Goal: Information Seeking & Learning: Learn about a topic

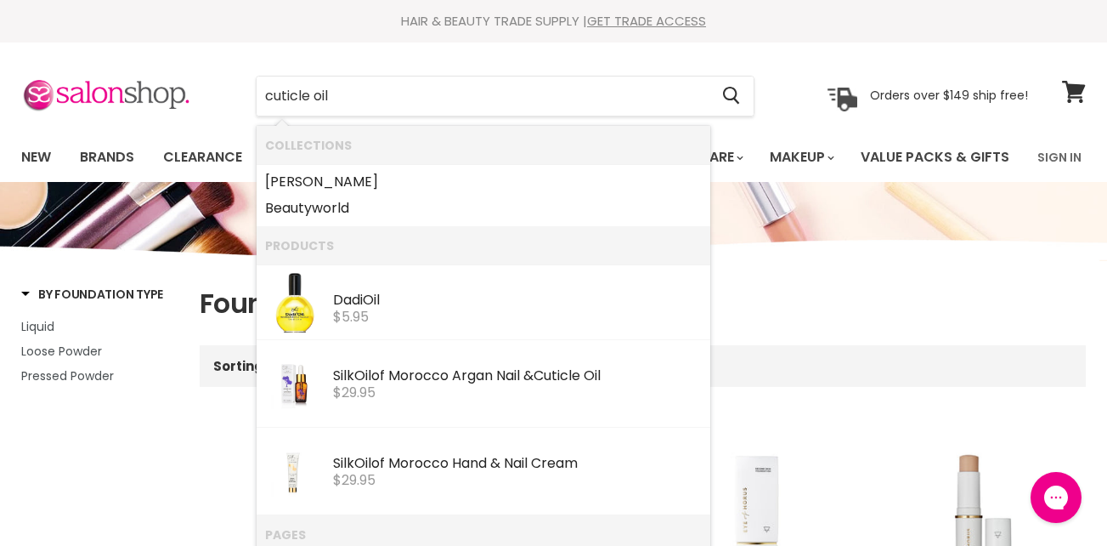
type input "cuticle oil"
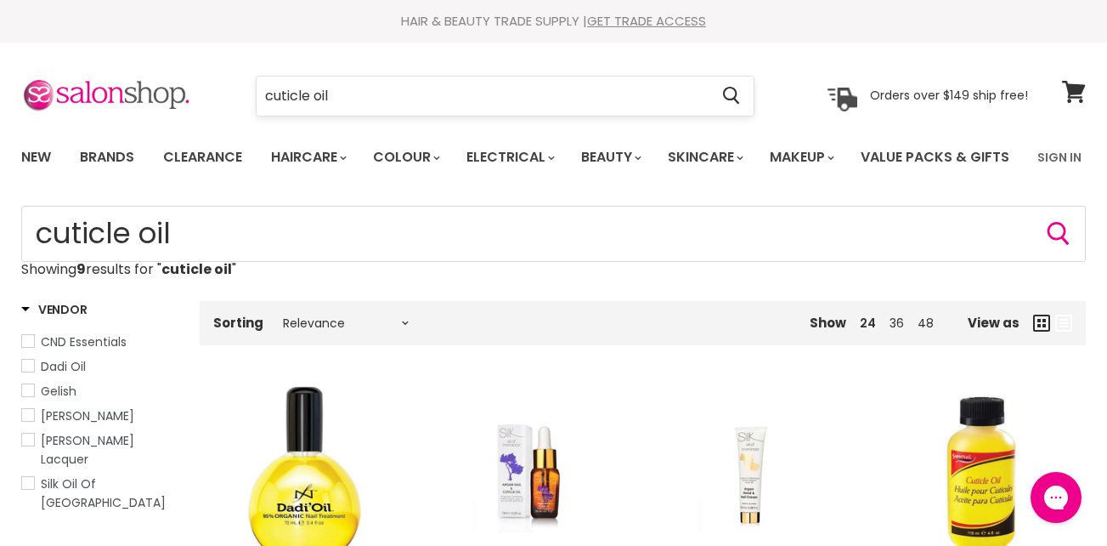
click at [263, 93] on input "cuticle oil" at bounding box center [483, 95] width 452 height 39
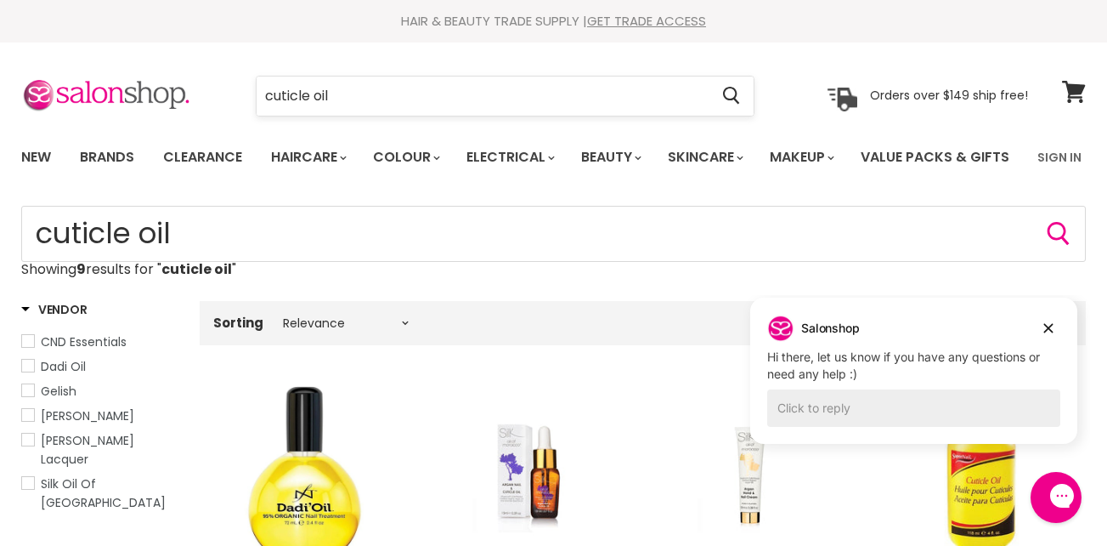
type input "cuticle oil"
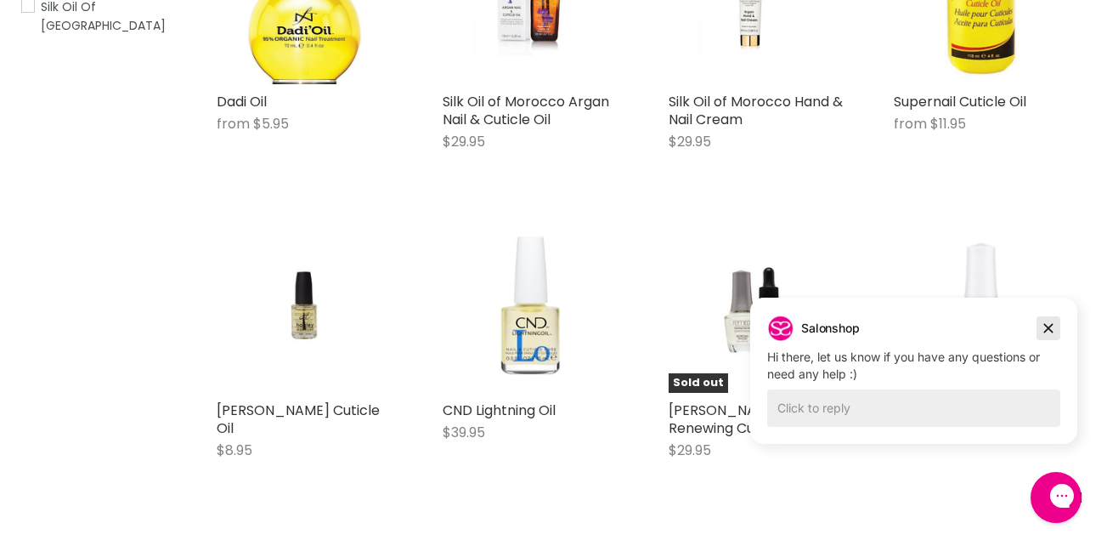
click at [1047, 324] on icon "Dismiss campaign" at bounding box center [1048, 328] width 17 height 20
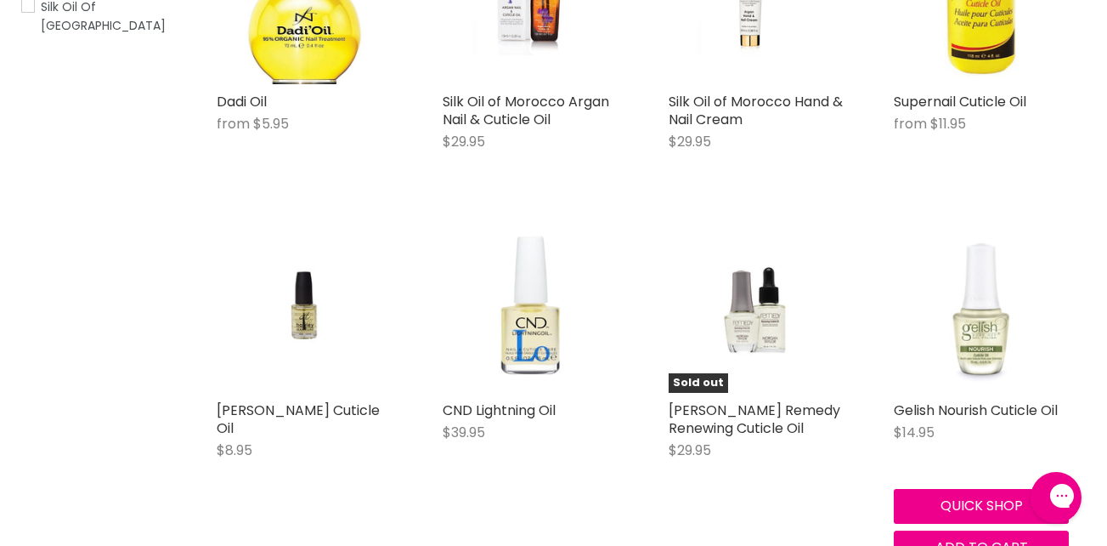
click at [984, 393] on img "Main content" at bounding box center [982, 305] width 76 height 175
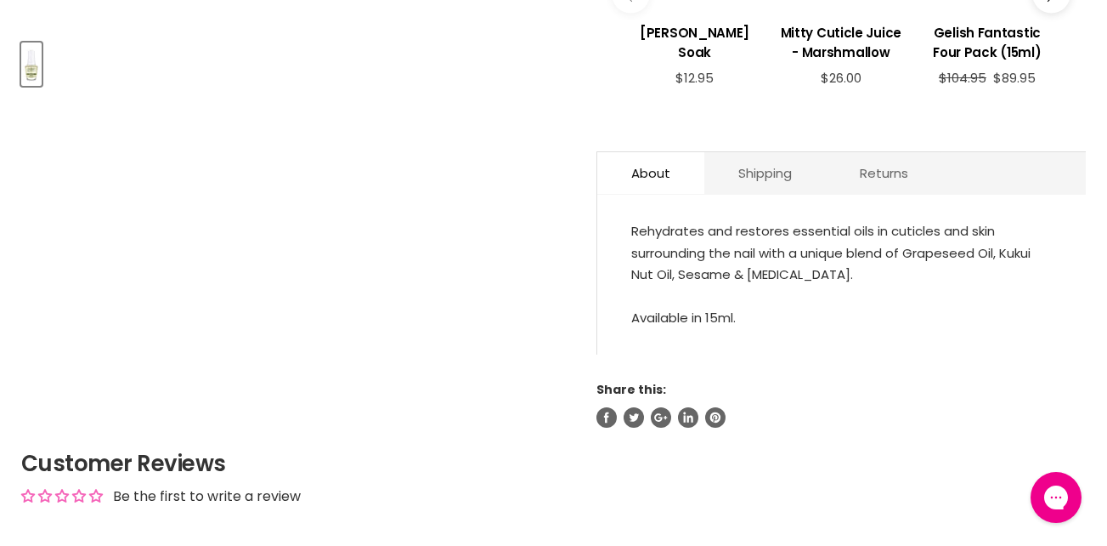
scroll to position [762, 0]
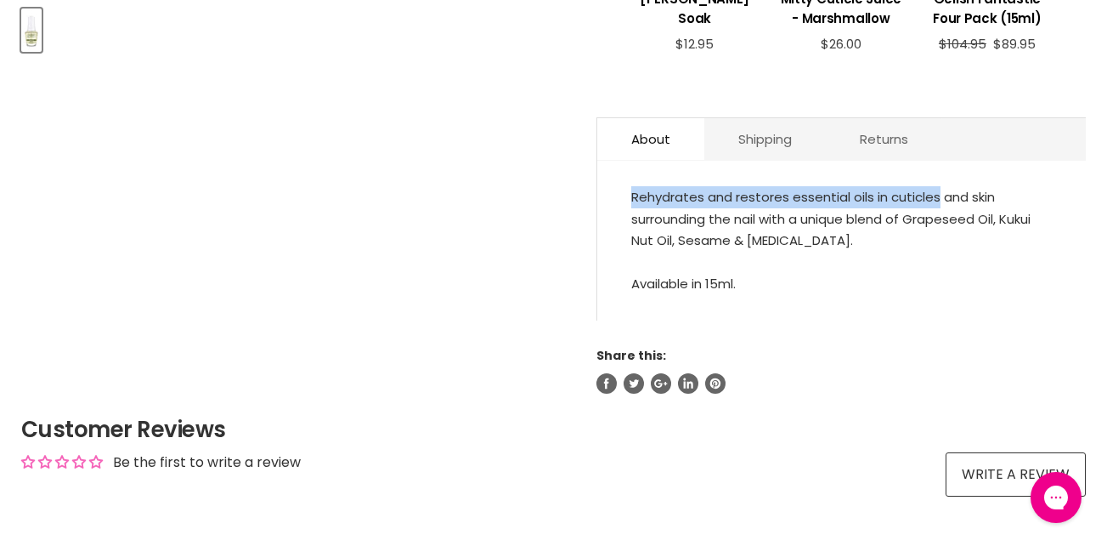
drag, startPoint x: 937, startPoint y: 246, endPoint x: 634, endPoint y: 244, distance: 303.4
click at [634, 244] on div "Rehydrates and restores essential oils in cuticles and skin surrounding the nai…" at bounding box center [841, 240] width 421 height 109
copy div "Rehydrates and restores essential oils in cuticles"
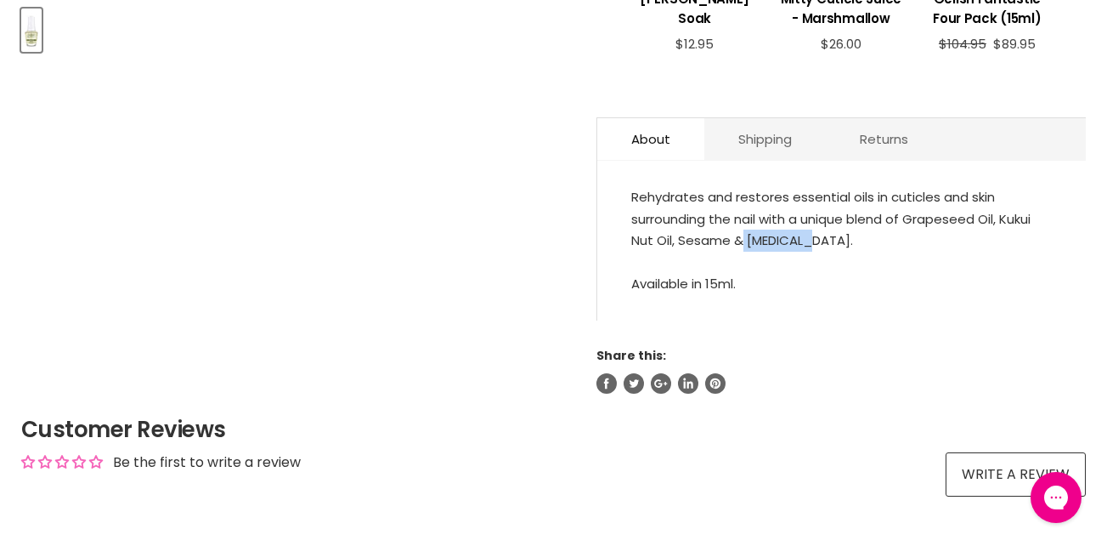
drag, startPoint x: 805, startPoint y: 288, endPoint x: 745, endPoint y: 290, distance: 60.4
click at [745, 290] on div "Rehydrates and restores essential oils in cuticles and skin surrounding the nai…" at bounding box center [841, 240] width 421 height 109
copy div "Vitamin E"
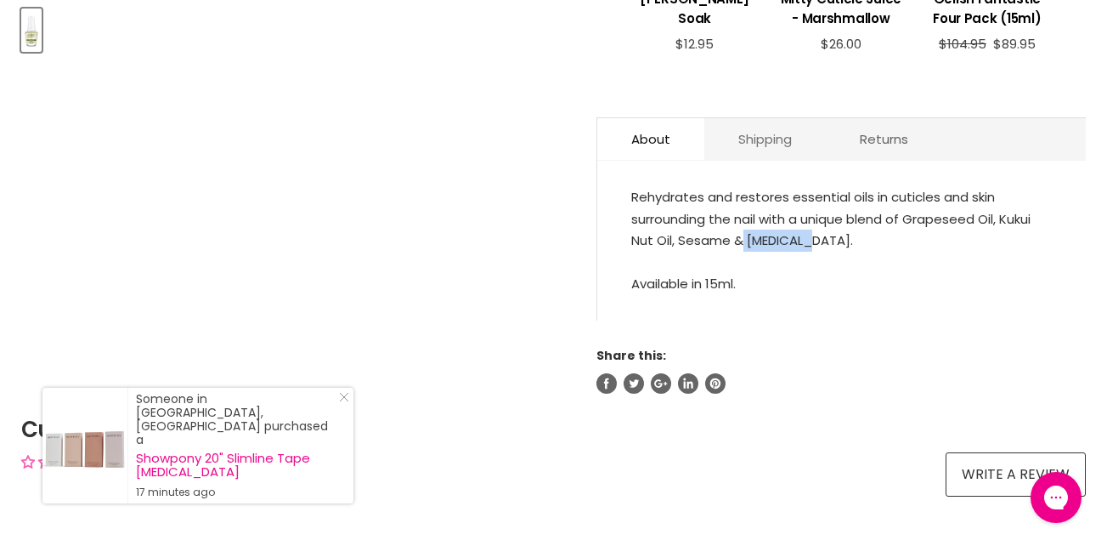
click at [782, 160] on link "Shipping" at bounding box center [766, 139] width 122 height 42
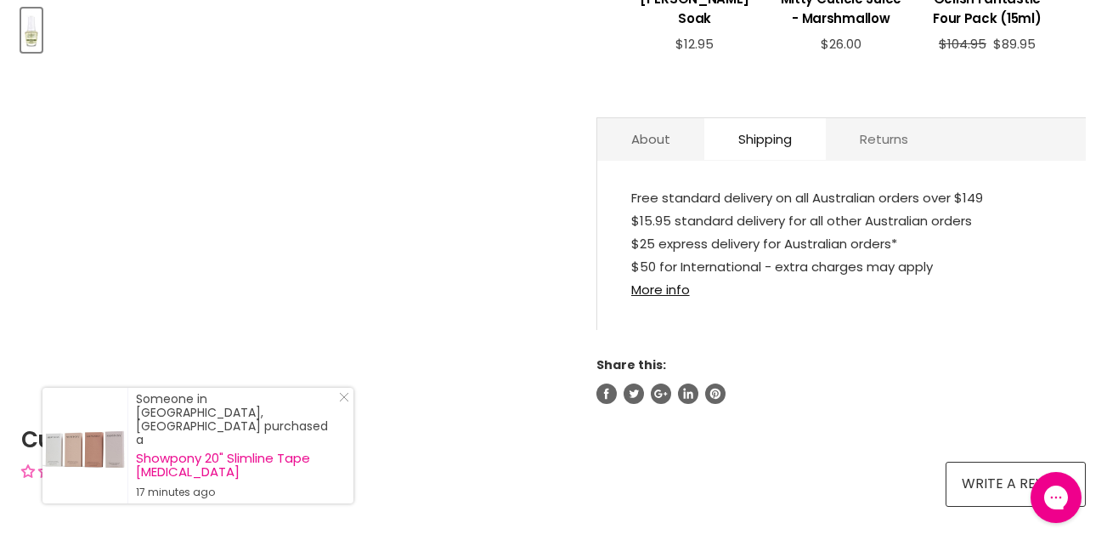
click at [857, 160] on link "Returns" at bounding box center [884, 139] width 116 height 42
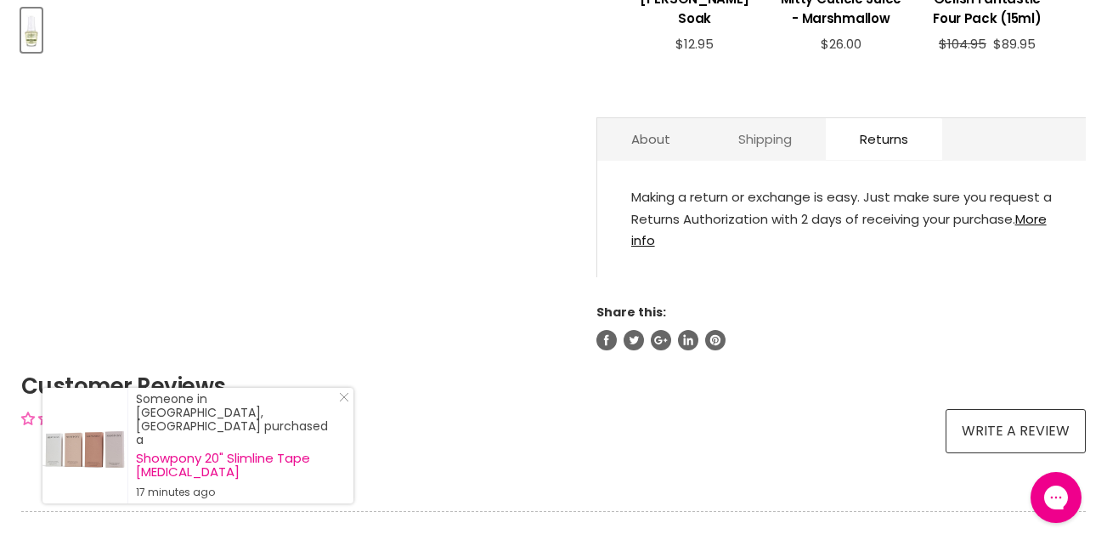
click at [773, 160] on link "Shipping" at bounding box center [766, 139] width 122 height 42
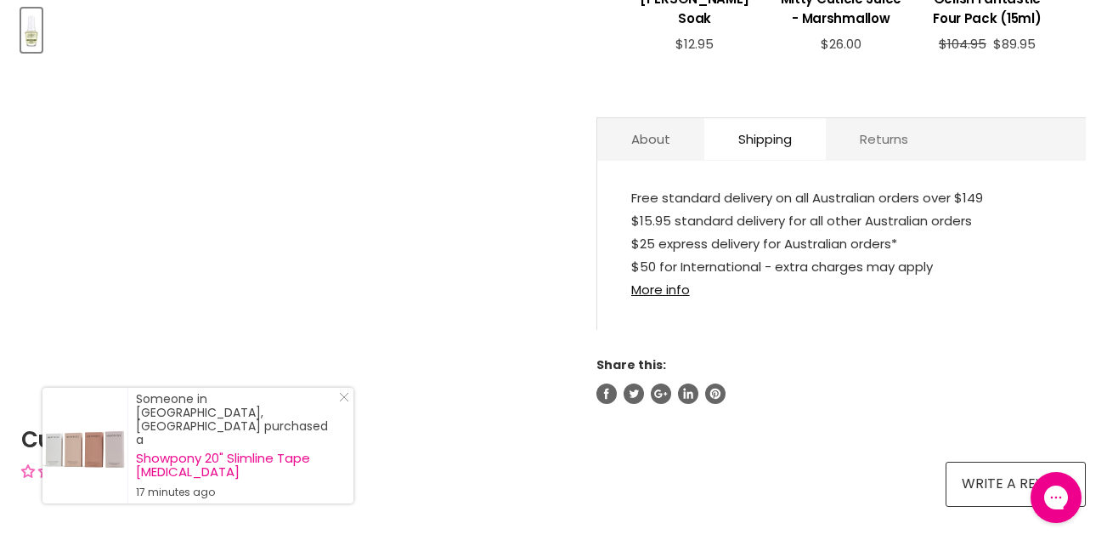
click at [872, 160] on link "Returns" at bounding box center [884, 139] width 116 height 42
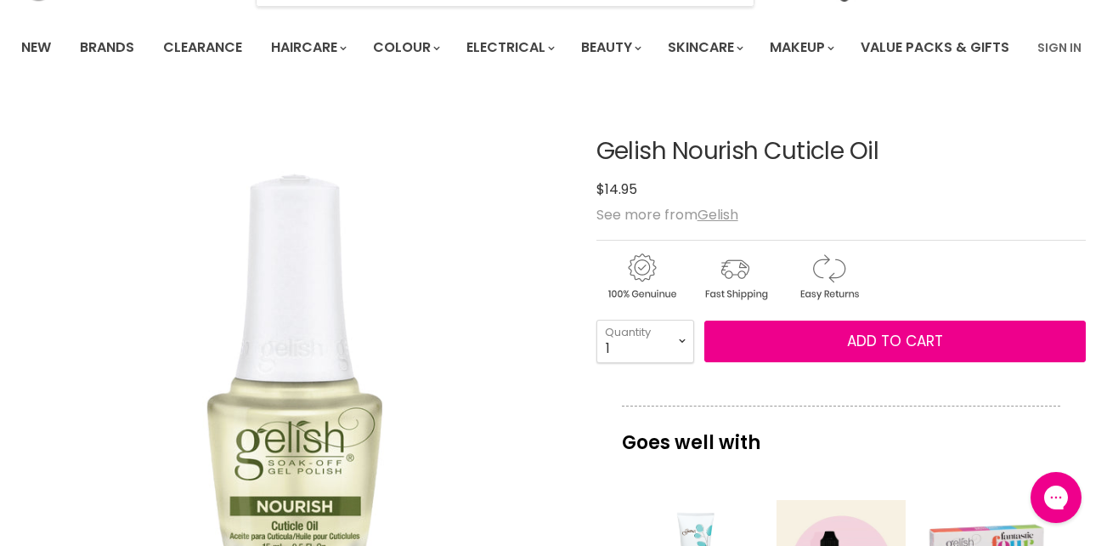
scroll to position [0, 0]
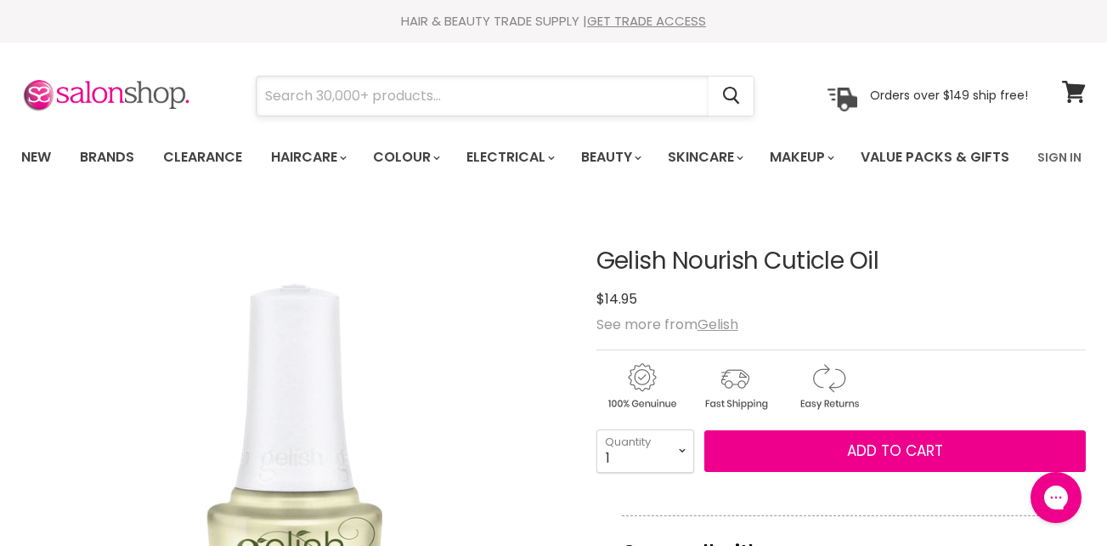
click at [435, 93] on input "Search" at bounding box center [483, 95] width 452 height 39
paste input "Eye Of Horus Second Skin Foundation"
type input "Eye Of Horus Second Skin Foundation"
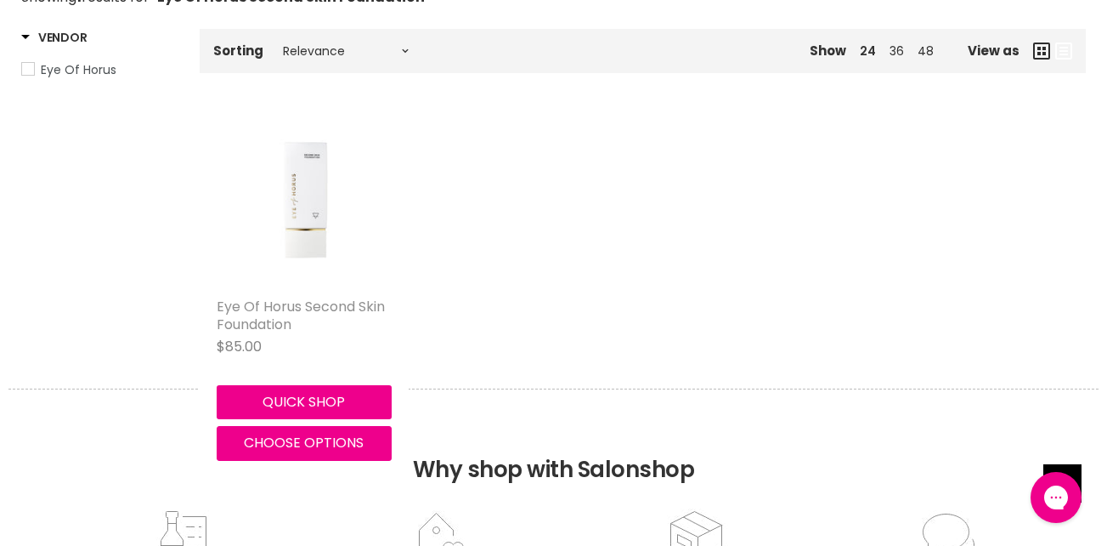
click at [262, 334] on link "Eye Of Horus Second Skin Foundation" at bounding box center [301, 315] width 168 height 37
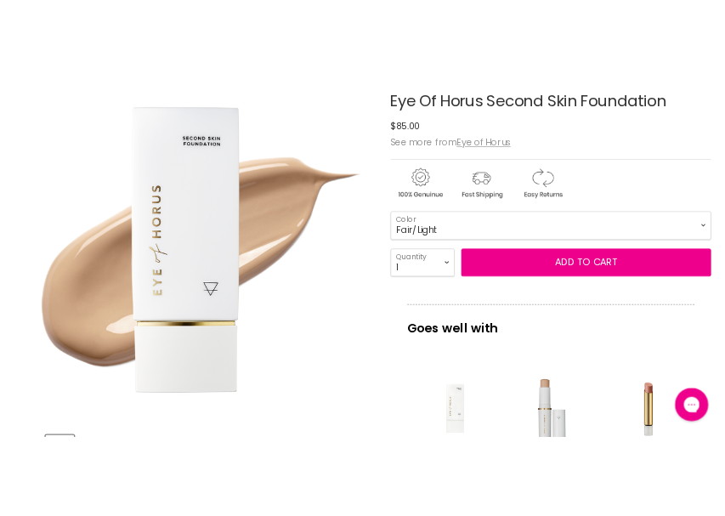
scroll to position [232, 0]
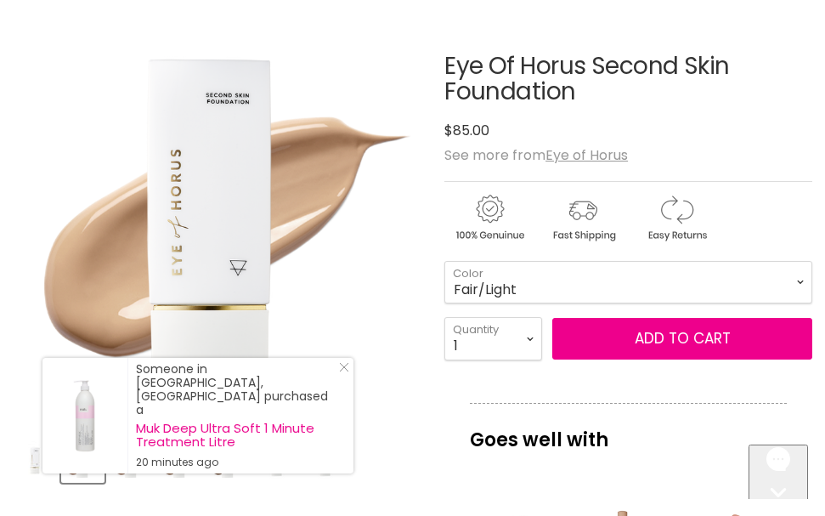
click at [0, 214] on html "Skip to content HAIR & BEAUTY TRADE SUPPLY | GET TRADE ACCESS HAIR & BEAUTY TRA…" at bounding box center [412, 26] width 825 height 516
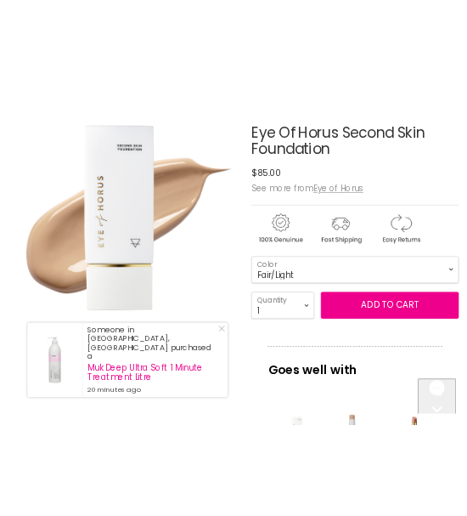
scroll to position [198, 0]
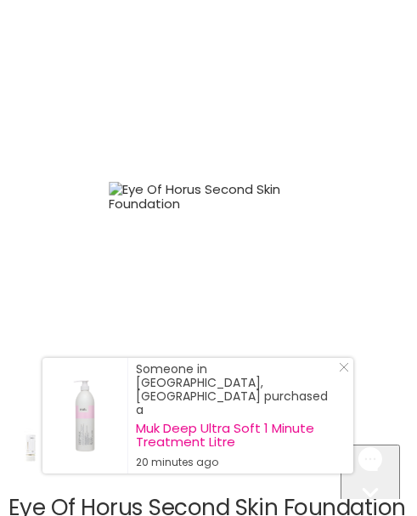
click at [242, 241] on img "Eye Of Horus Second Skin Foundation image. Click or Scroll to Zoom." at bounding box center [208, 196] width 400 height 400
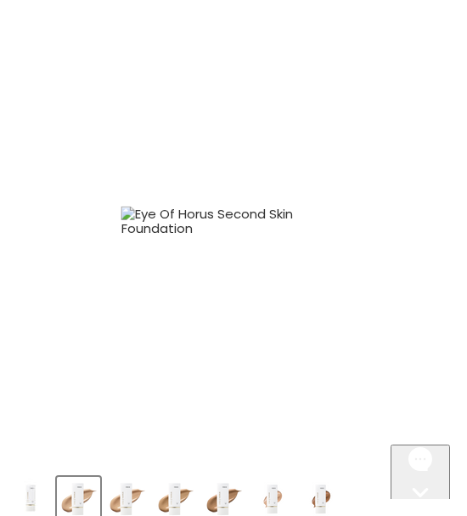
click at [222, 133] on img "Eye Of Horus Second Skin Foundation image. Click or Scroll to Zoom." at bounding box center [233, 221] width 450 height 450
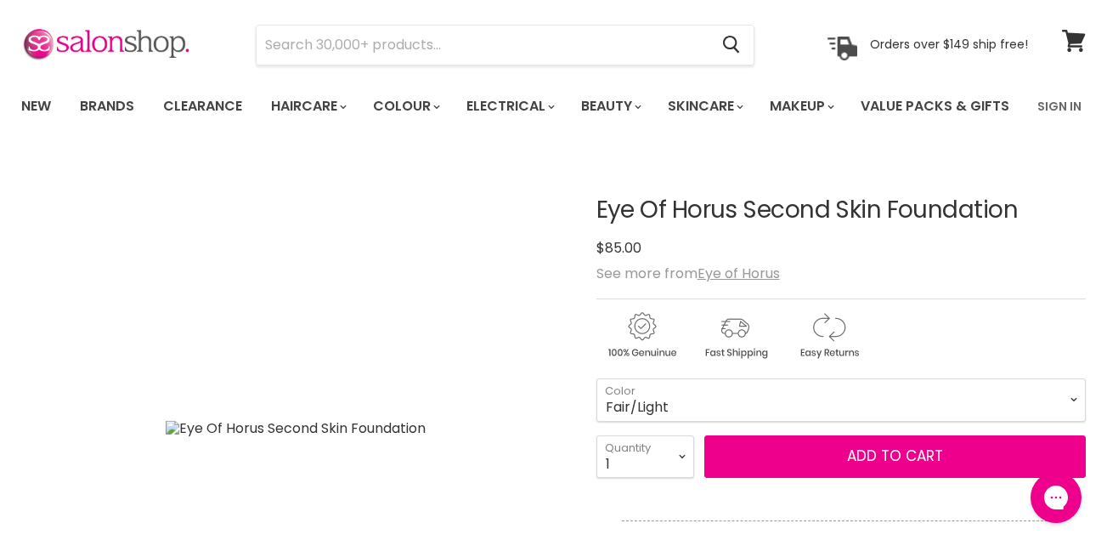
scroll to position [41, 0]
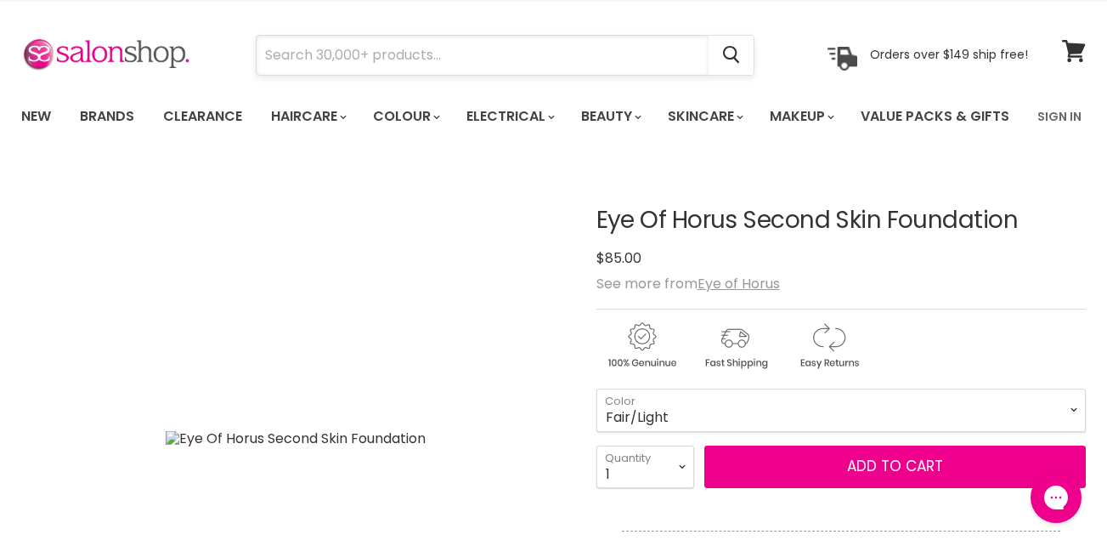
click at [449, 65] on input "Search" at bounding box center [483, 55] width 452 height 39
paste input "Azure Tan Self Tan Mousse Extreme Dark"
type input "Azure Tan Self Tan Mousse Extreme Dark"
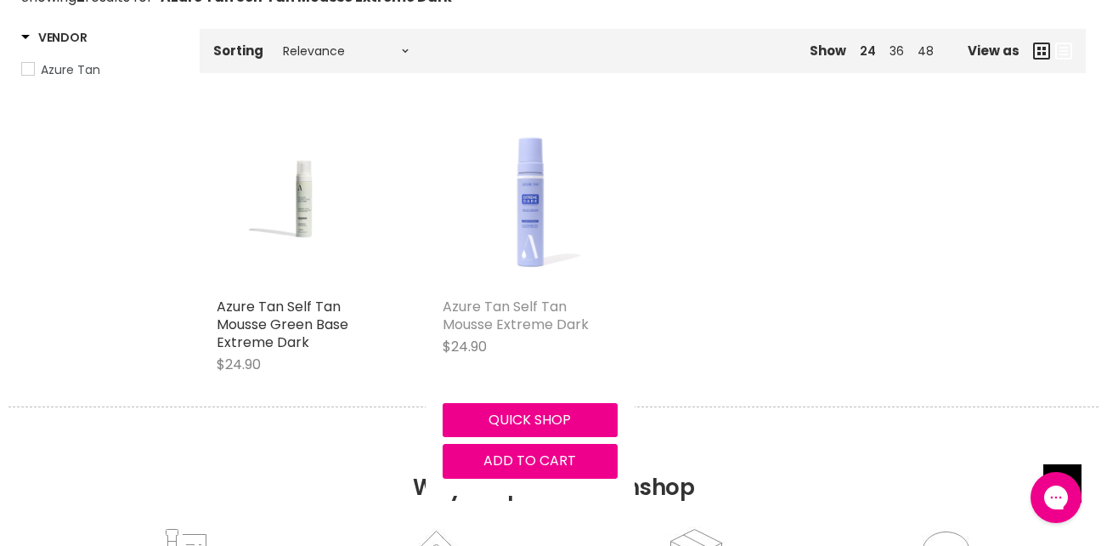
click at [495, 334] on link "Azure Tan Self Tan Mousse Extreme Dark" at bounding box center [516, 315] width 146 height 37
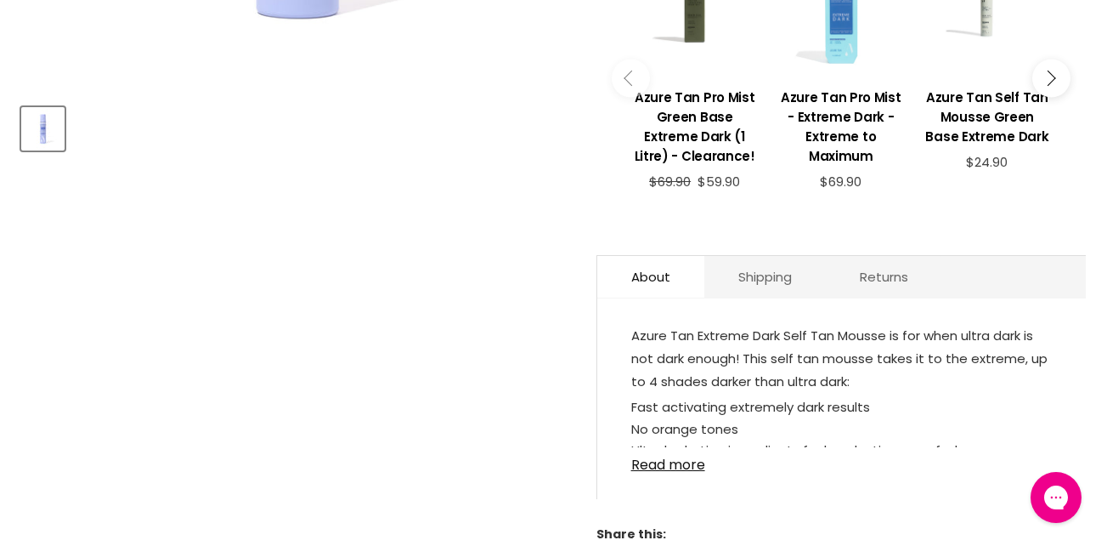
scroll to position [698, 0]
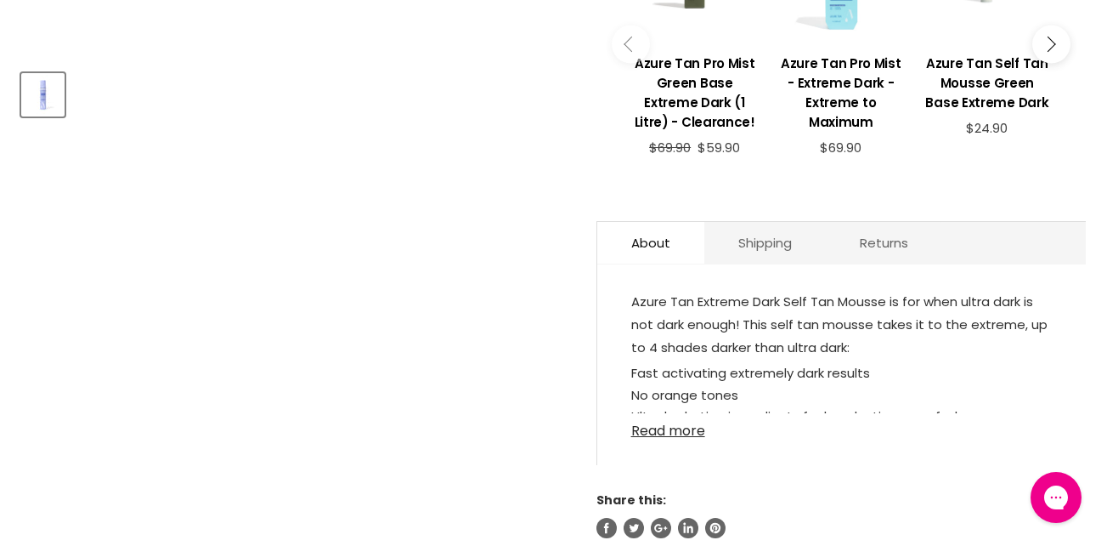
click at [677, 439] on link "Read more" at bounding box center [841, 425] width 421 height 25
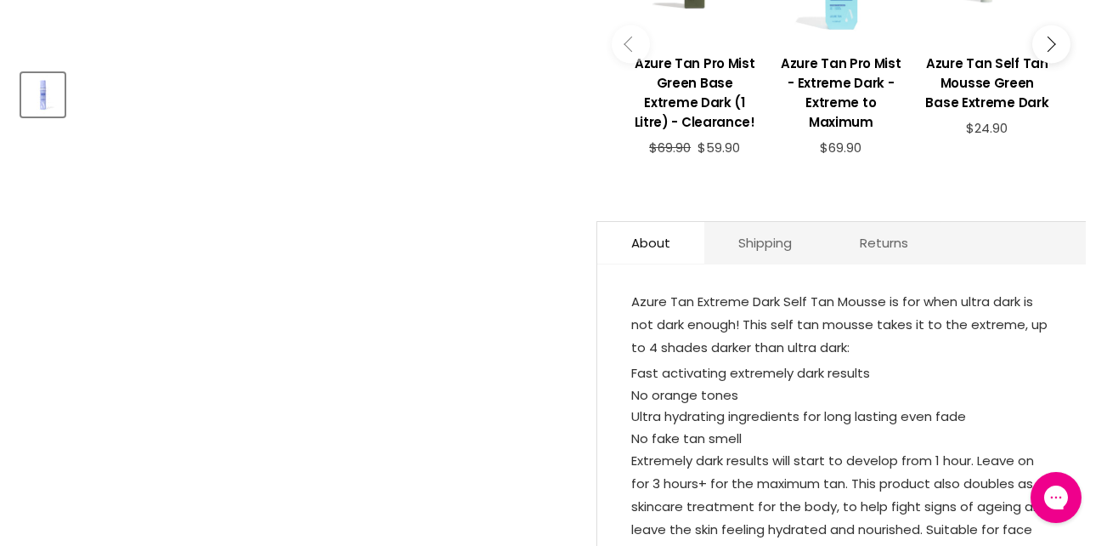
click at [1031, 178] on div "imageUrl Azure Tan Self Tan Mousse Green Base Extreme Dark $24.90" at bounding box center [988, 33] width 146 height 287
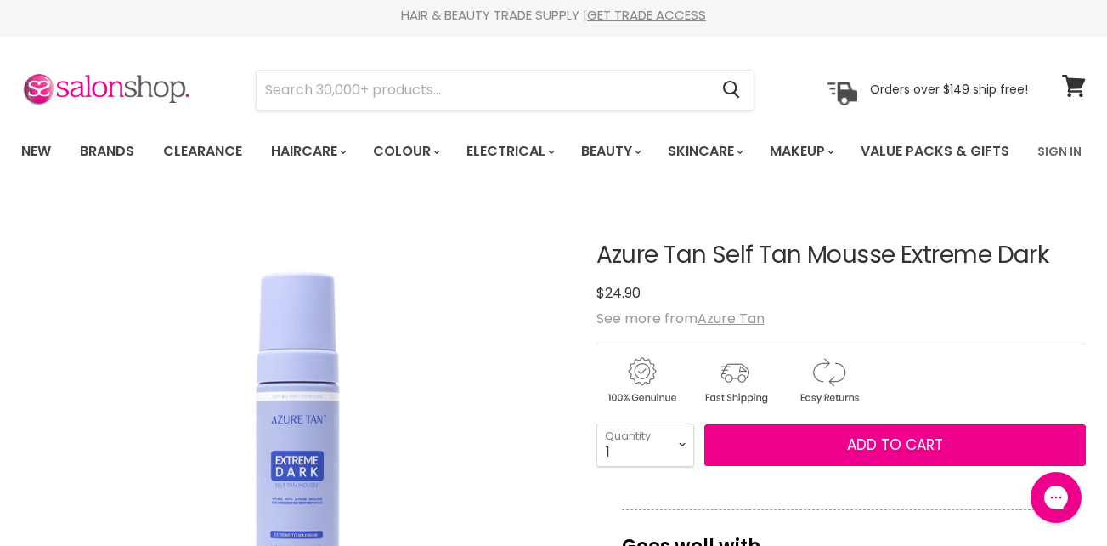
scroll to position [0, 0]
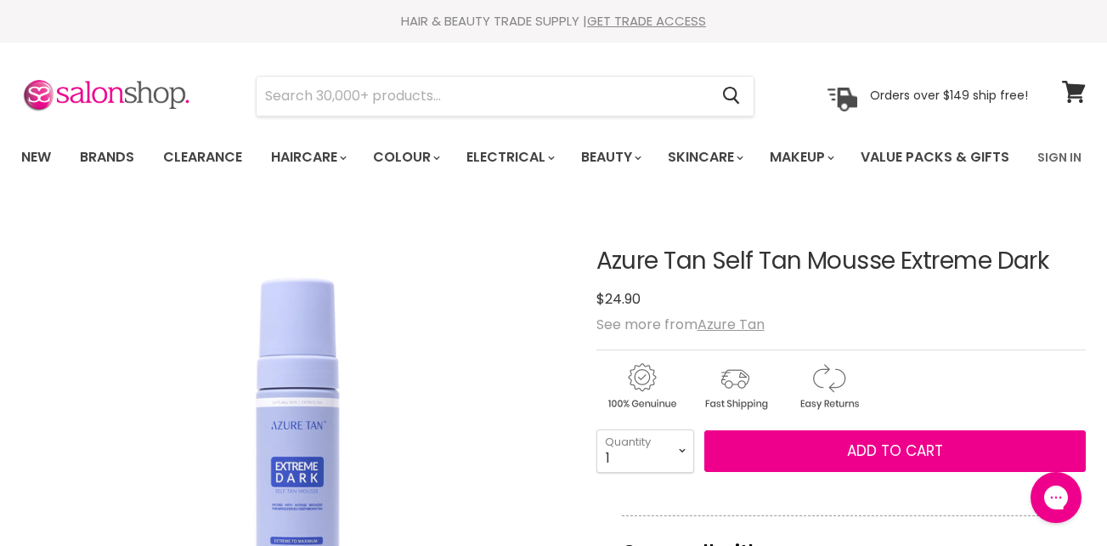
click at [1107, 63] on section "Menu Cancel" at bounding box center [553, 87] width 1107 height 90
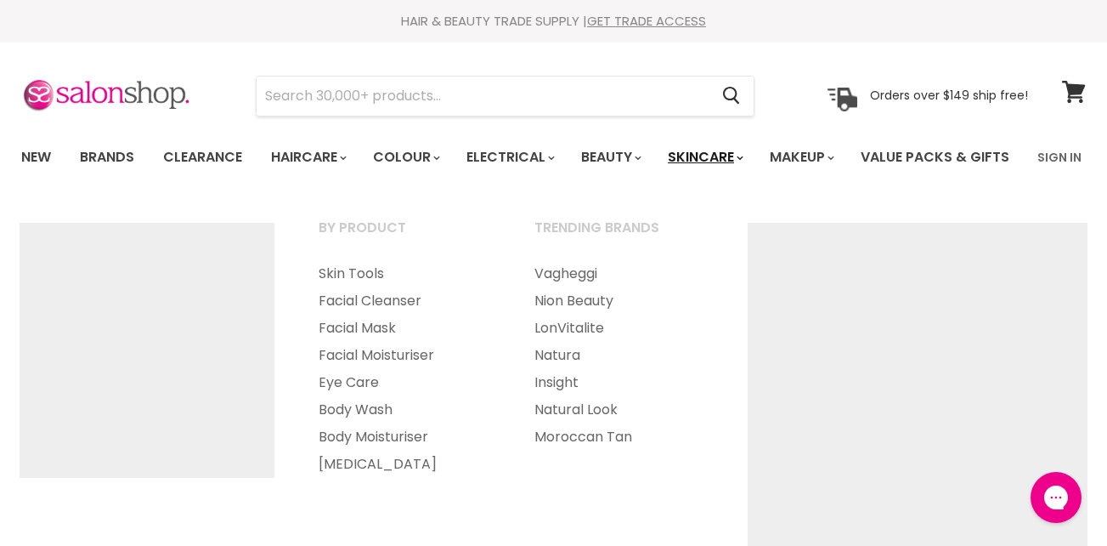
click at [751, 152] on link "Skincare" at bounding box center [704, 157] width 99 height 36
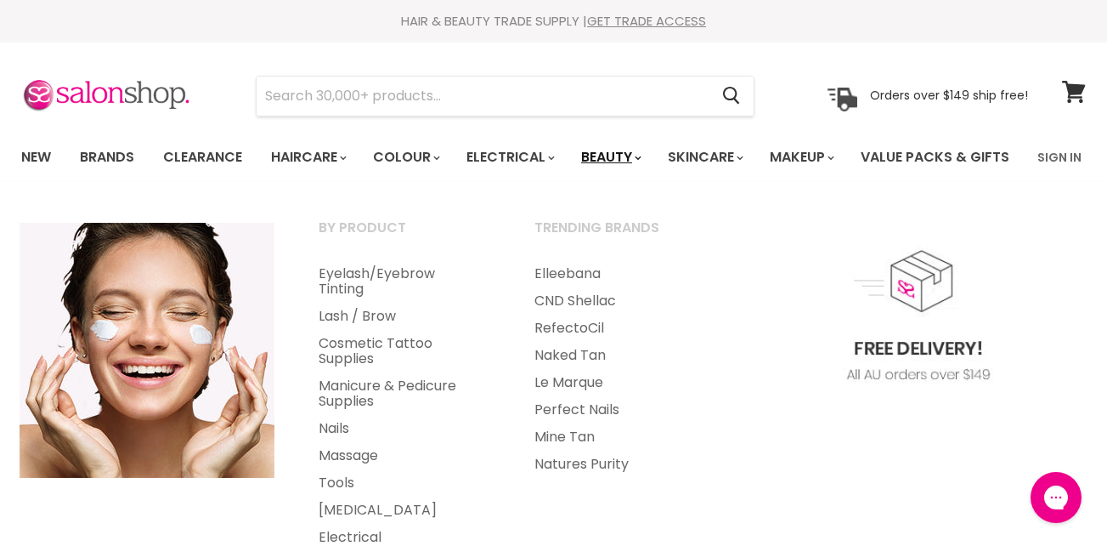
click at [613, 162] on link "Beauty" at bounding box center [610, 157] width 83 height 36
click at [416, 372] on link "Cosmetic Tattoo Supplies" at bounding box center [403, 351] width 212 height 42
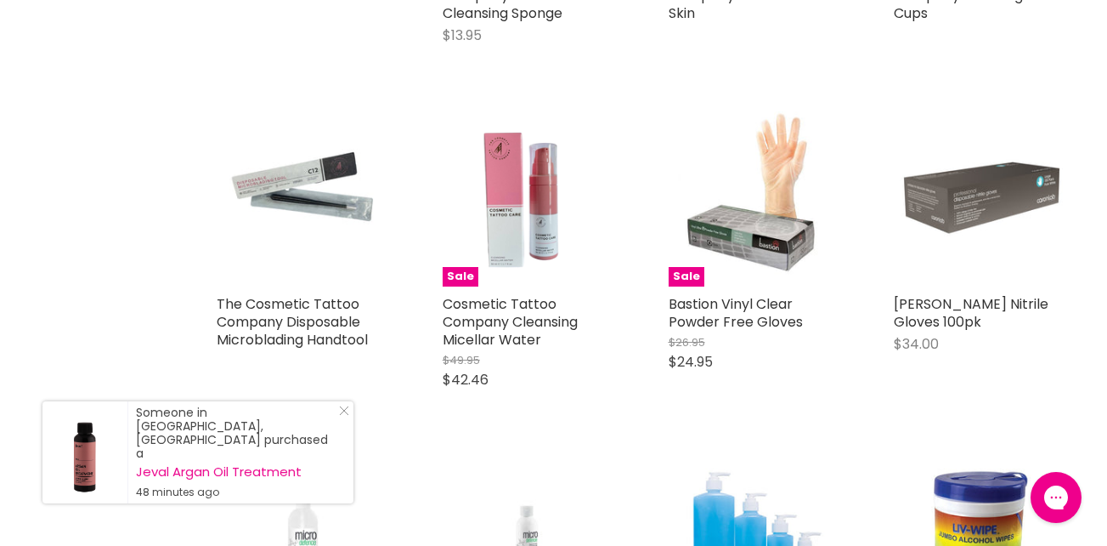
scroll to position [915, 0]
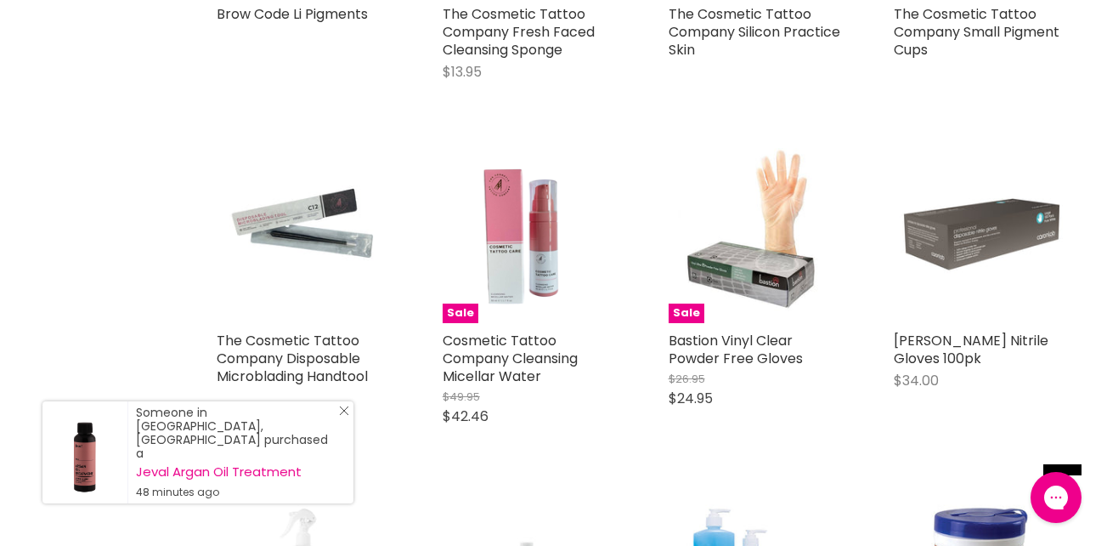
click at [341, 416] on icon "Close Icon" at bounding box center [344, 410] width 10 height 10
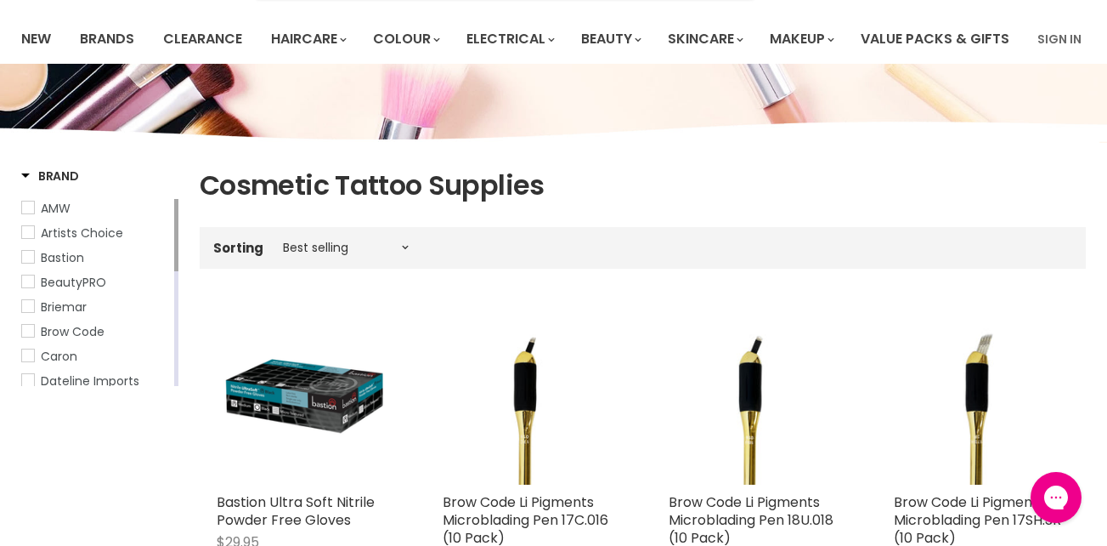
scroll to position [0, 0]
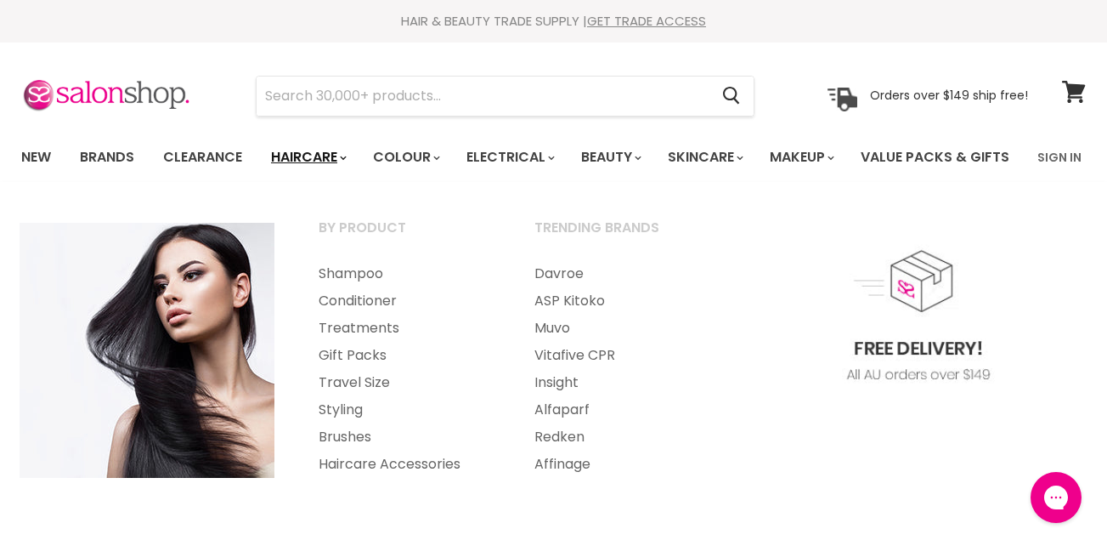
click at [330, 157] on link "Haircare" at bounding box center [307, 157] width 99 height 36
click at [380, 342] on link "Treatments" at bounding box center [403, 327] width 212 height 27
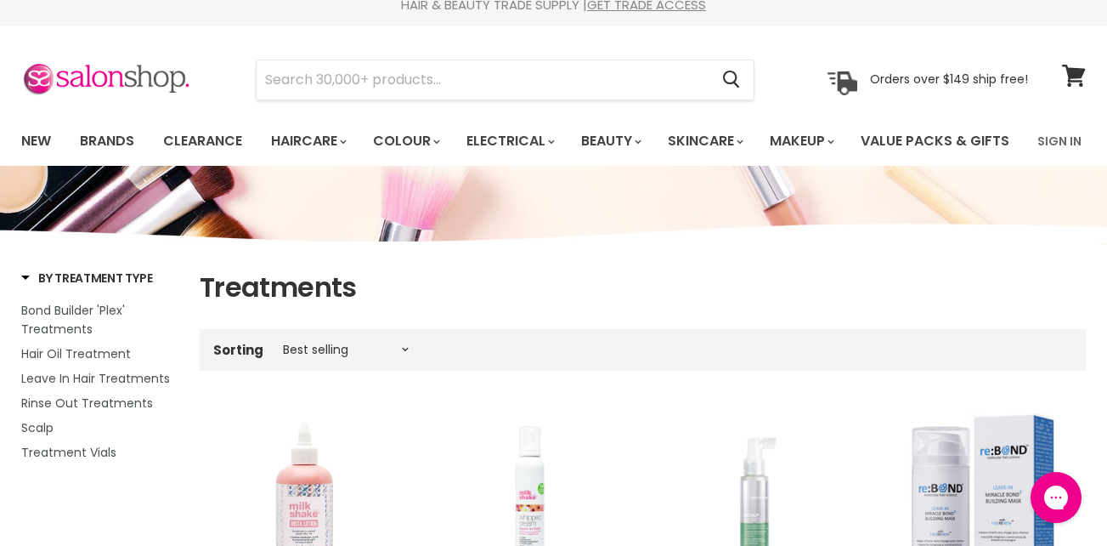
scroll to position [25, 0]
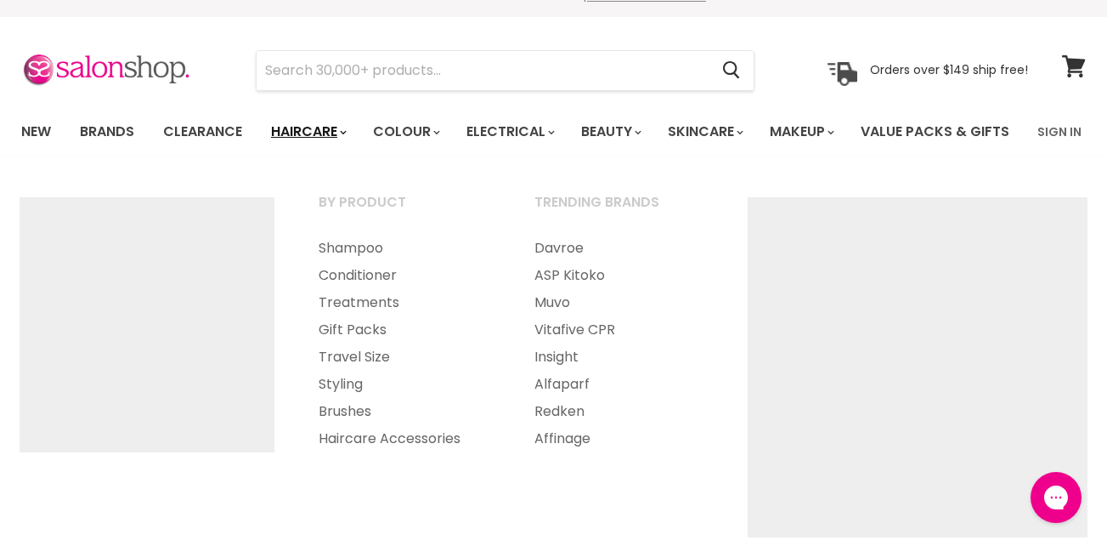
click at [344, 126] on link "Haircare" at bounding box center [307, 132] width 99 height 36
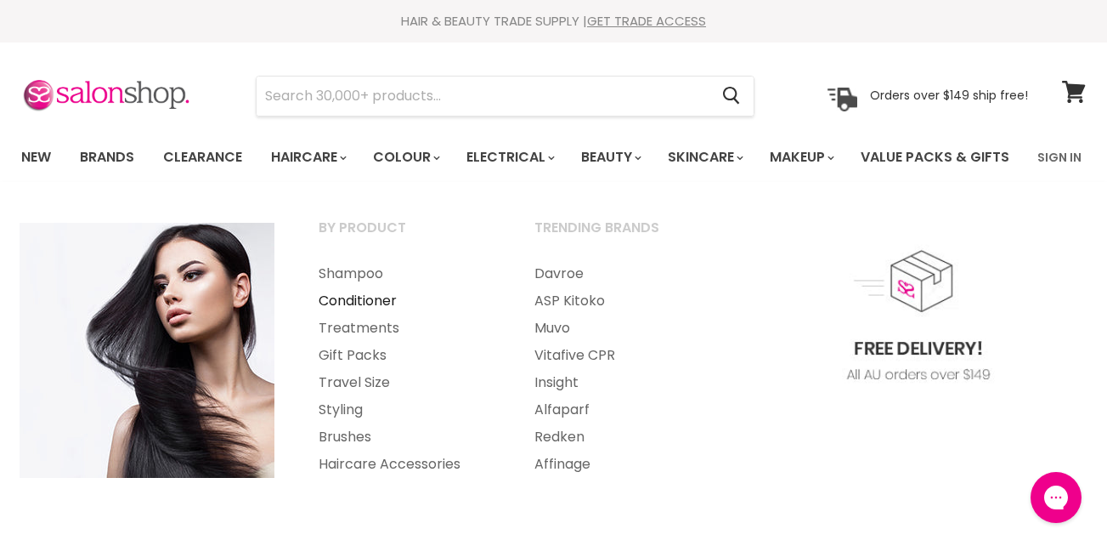
click at [371, 314] on link "Conditioner" at bounding box center [403, 300] width 212 height 27
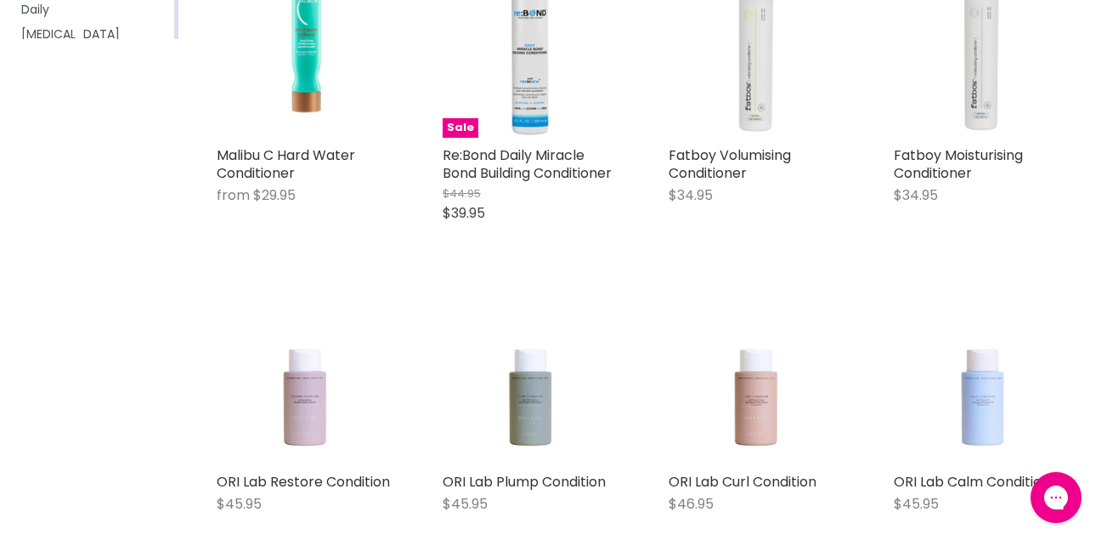
scroll to position [428, 0]
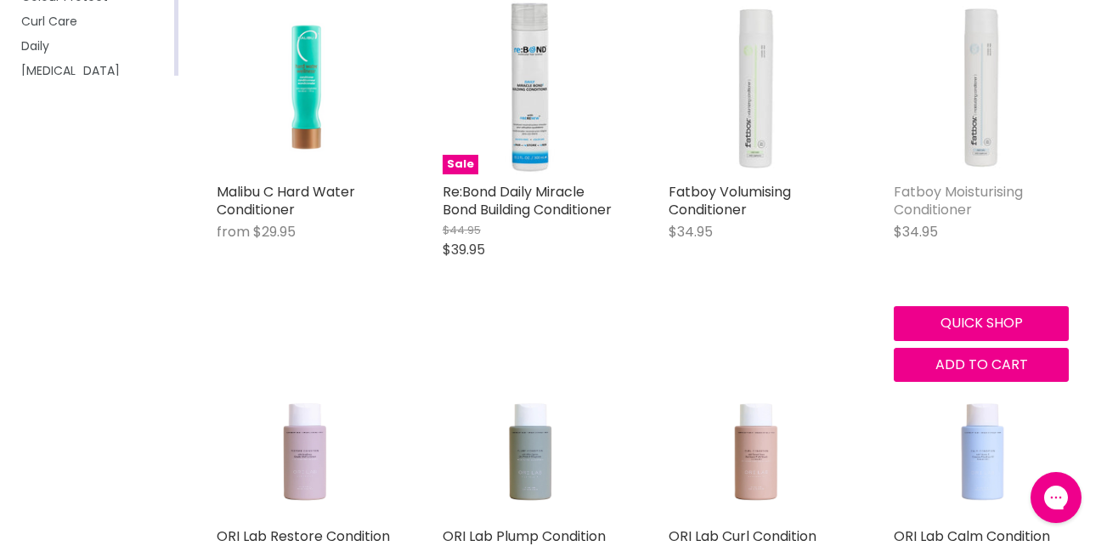
click at [945, 219] on link "Fatboy Moisturising Conditioner" at bounding box center [958, 200] width 129 height 37
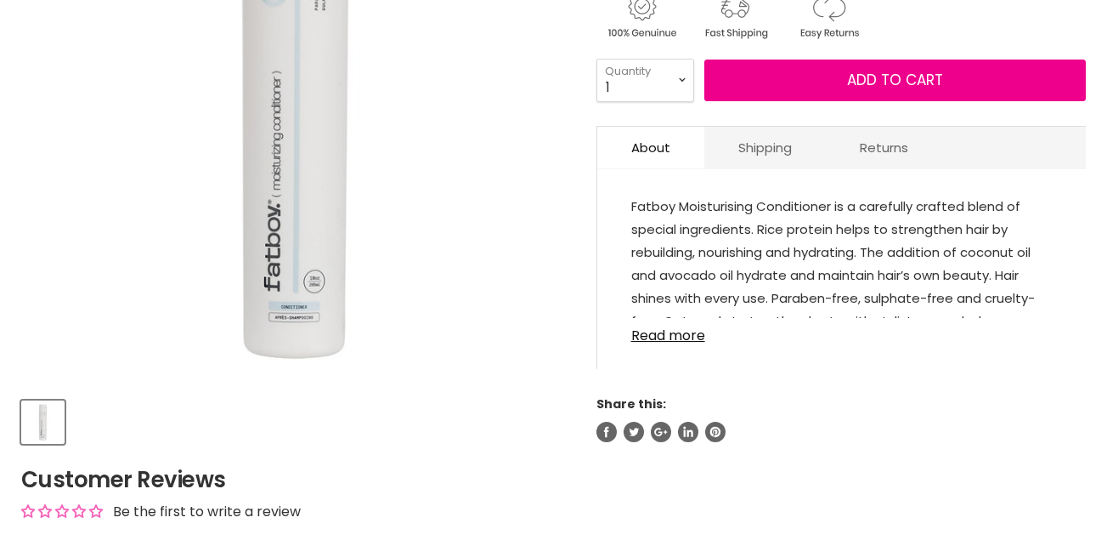
scroll to position [374, 0]
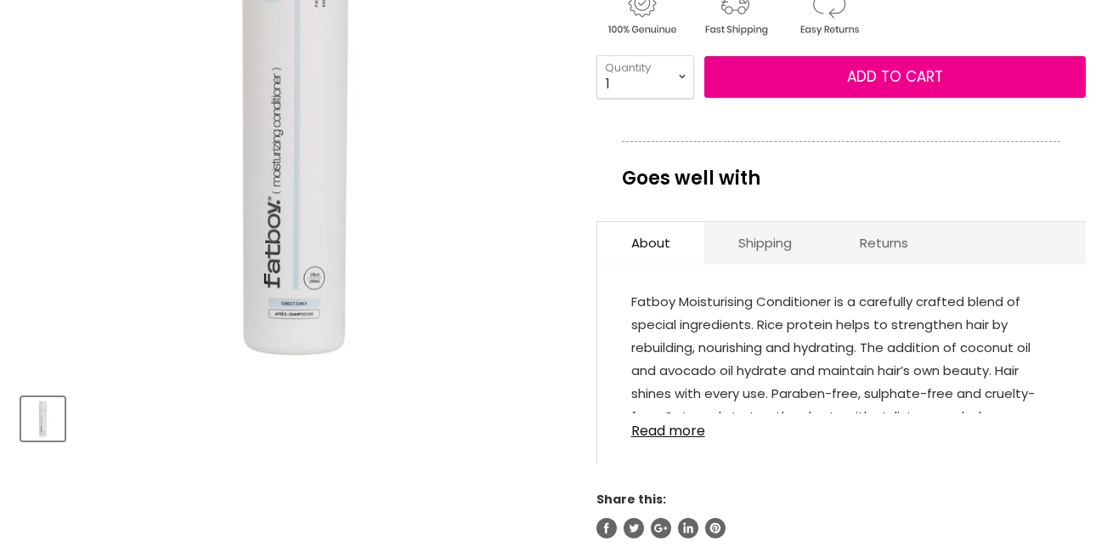
click at [708, 383] on p "Fatboy Moisturising Conditioner is a carefully crafted blend of special ingredi…" at bounding box center [841, 372] width 421 height 164
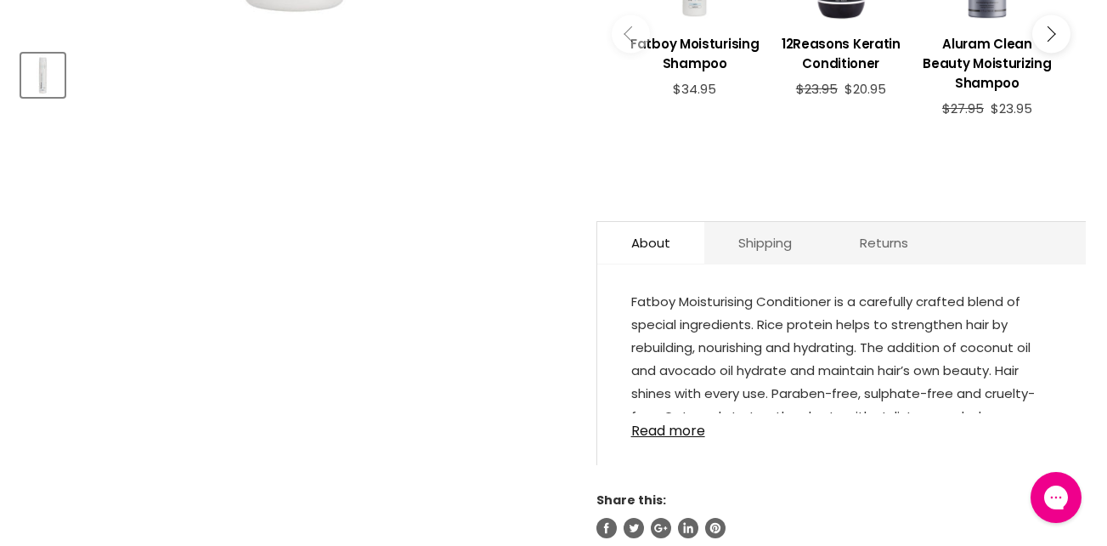
scroll to position [728, 0]
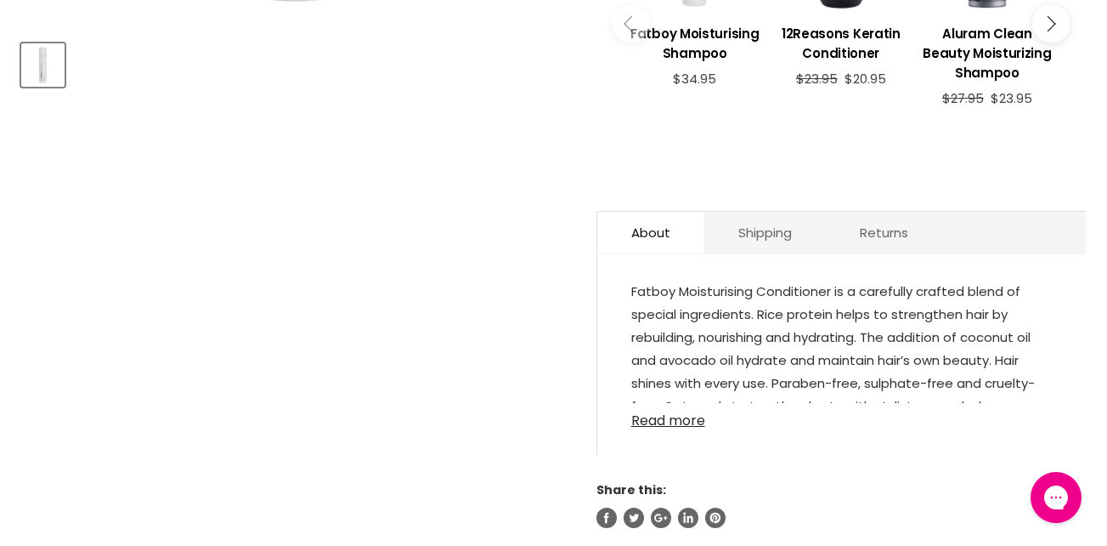
click at [687, 428] on link "Read more" at bounding box center [841, 415] width 421 height 25
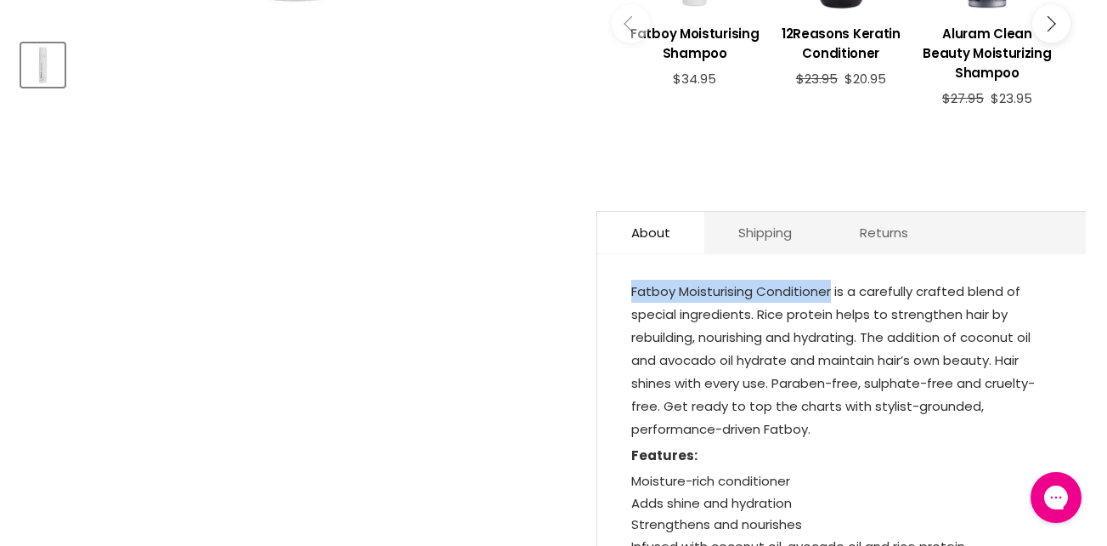
drag, startPoint x: 832, startPoint y: 338, endPoint x: 632, endPoint y: 341, distance: 199.7
click at [632, 341] on p "Fatboy Moisturising Conditioner is a carefully crafted blend of special ingredi…" at bounding box center [841, 362] width 421 height 164
copy p "Fatboy Moisturising Conditioner"
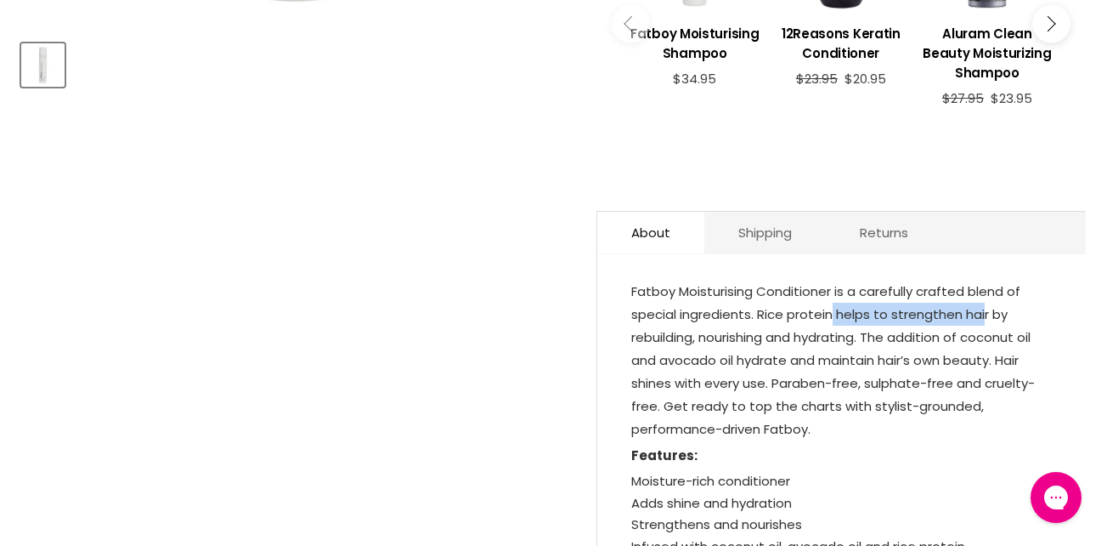
drag, startPoint x: 835, startPoint y: 361, endPoint x: 986, endPoint y: 365, distance: 151.3
click at [986, 365] on p "Fatboy Moisturising Conditioner is a carefully crafted blend of special ingredi…" at bounding box center [841, 362] width 421 height 164
copy p "helps to strengthen hai"
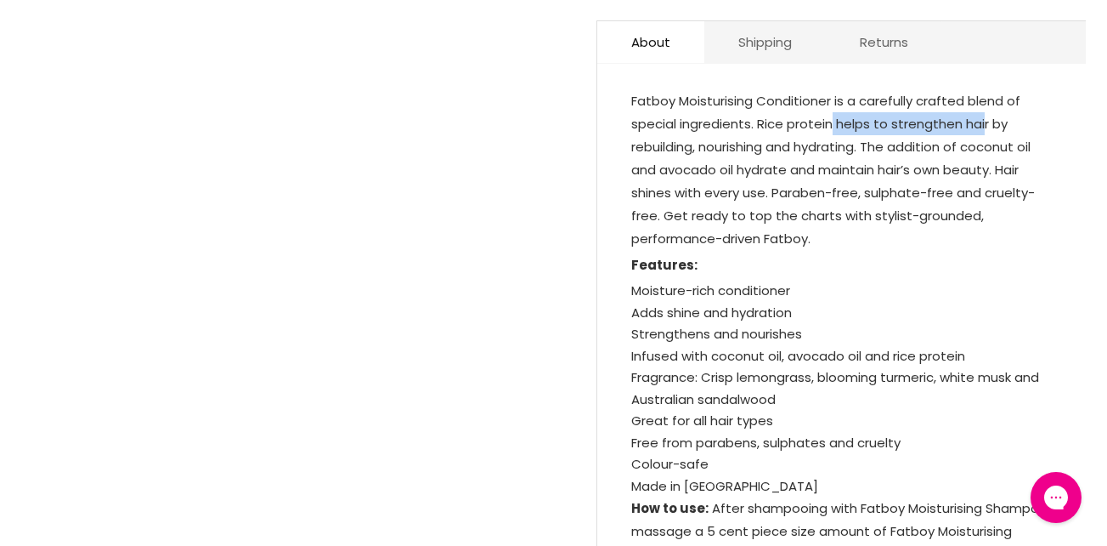
scroll to position [912, 0]
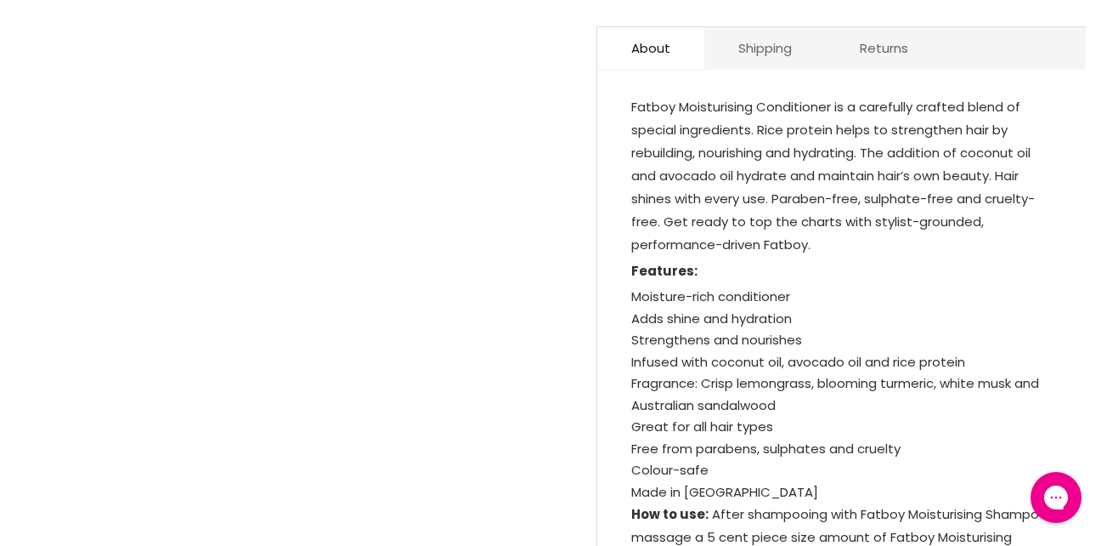
click at [580, 236] on article "Click or scroll to zoom Tap or pinch to zoom Fatboy Moisturising Conditioner No…" at bounding box center [553, 22] width 1065 height 1456
drag, startPoint x: 699, startPoint y: 201, endPoint x: 863, endPoint y: 201, distance: 163.2
click at [863, 201] on p "Fatboy Moisturising Conditioner is a carefully crafted blend of special ingredi…" at bounding box center [841, 177] width 421 height 164
copy p "nourishing and hydrating"
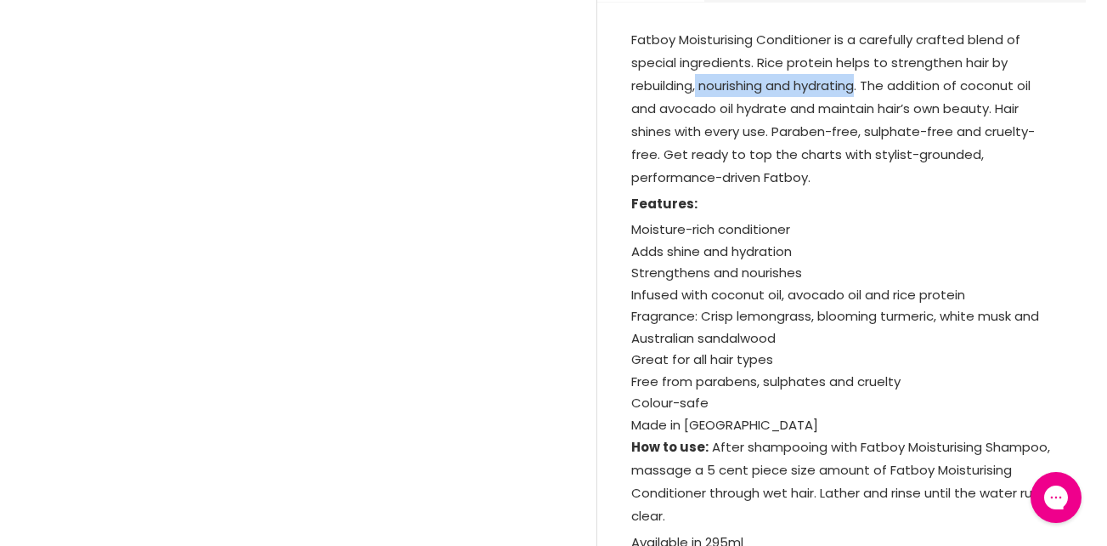
scroll to position [968, 0]
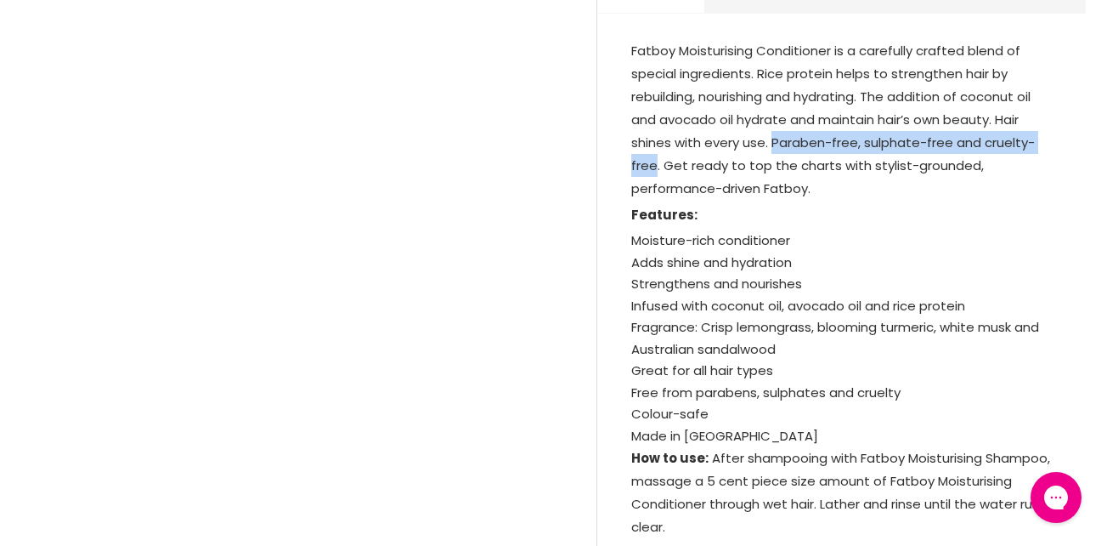
drag, startPoint x: 771, startPoint y: 189, endPoint x: 655, endPoint y: 214, distance: 118.4
click at [655, 203] on p "Fatboy Moisturising Conditioner is a carefully crafted blend of special ingredi…" at bounding box center [841, 121] width 421 height 164
copy p "Paraben-free, sulphate-free and cruelty-free"
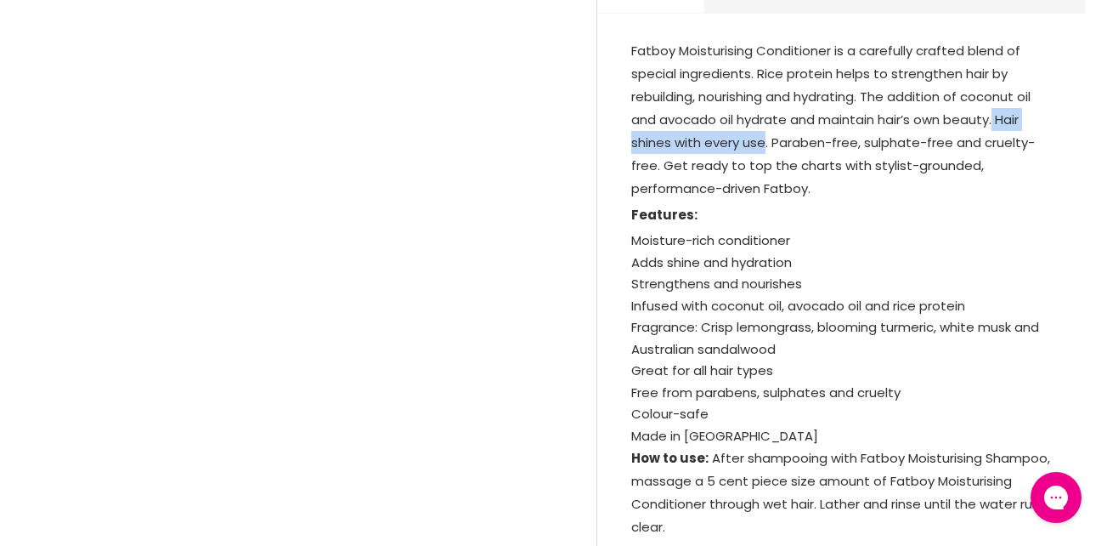
drag, startPoint x: 997, startPoint y: 164, endPoint x: 766, endPoint y: 195, distance: 233.2
click at [766, 195] on p "Fatboy Moisturising Conditioner is a carefully crafted blend of special ingredi…" at bounding box center [841, 121] width 421 height 164
copy p "Hair shines with every use"
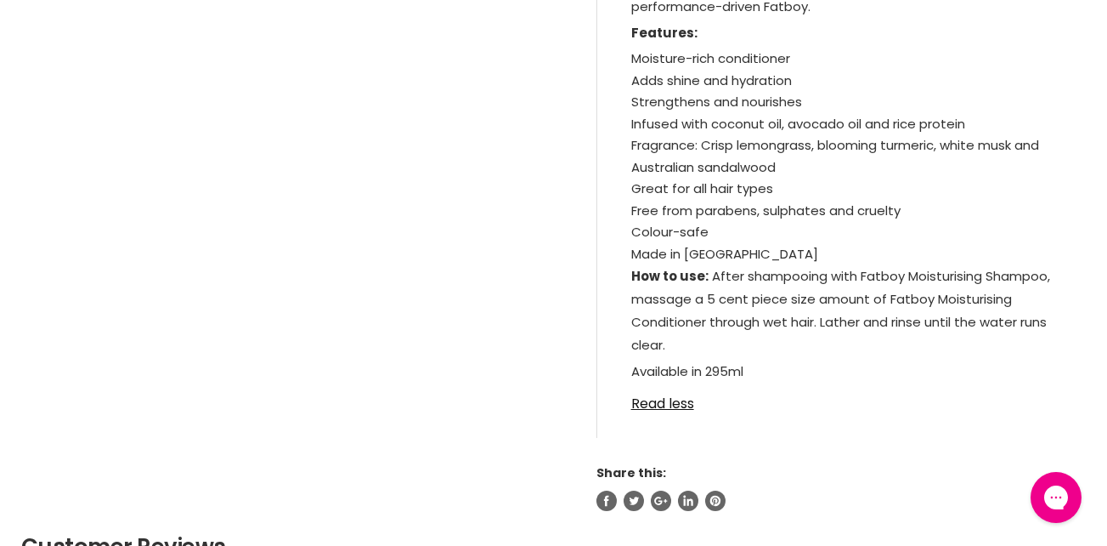
scroll to position [1144, 0]
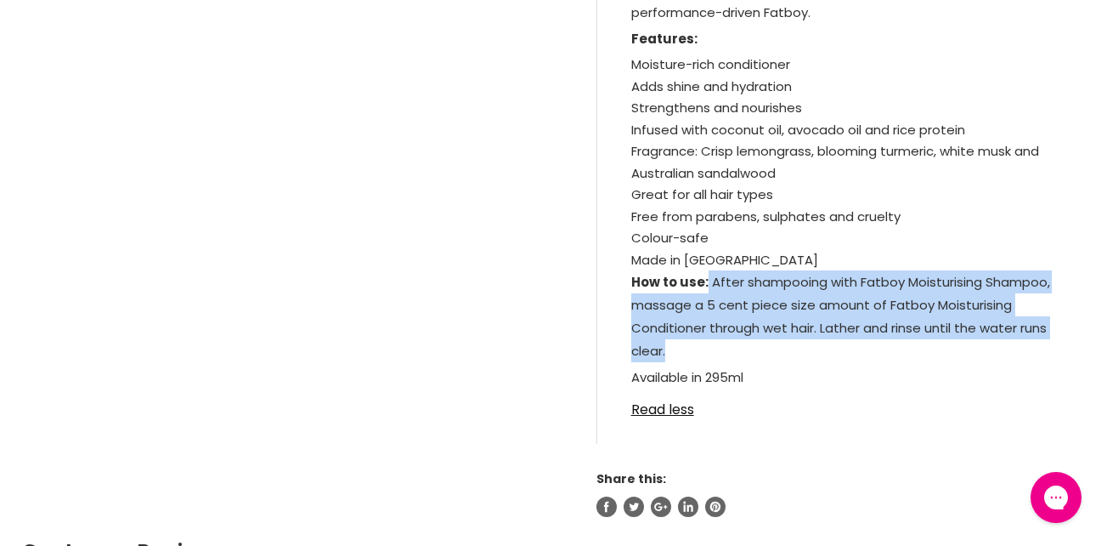
drag, startPoint x: 707, startPoint y: 328, endPoint x: 900, endPoint y: 404, distance: 207.2
click at [900, 365] on p "How to use: After shampooing with Fatboy Moisturising Shampoo, massage a 5 cent…" at bounding box center [841, 317] width 421 height 95
copy p "After shampooing with Fatboy Moisturising Shampoo, massage a 5 cent piece size …"
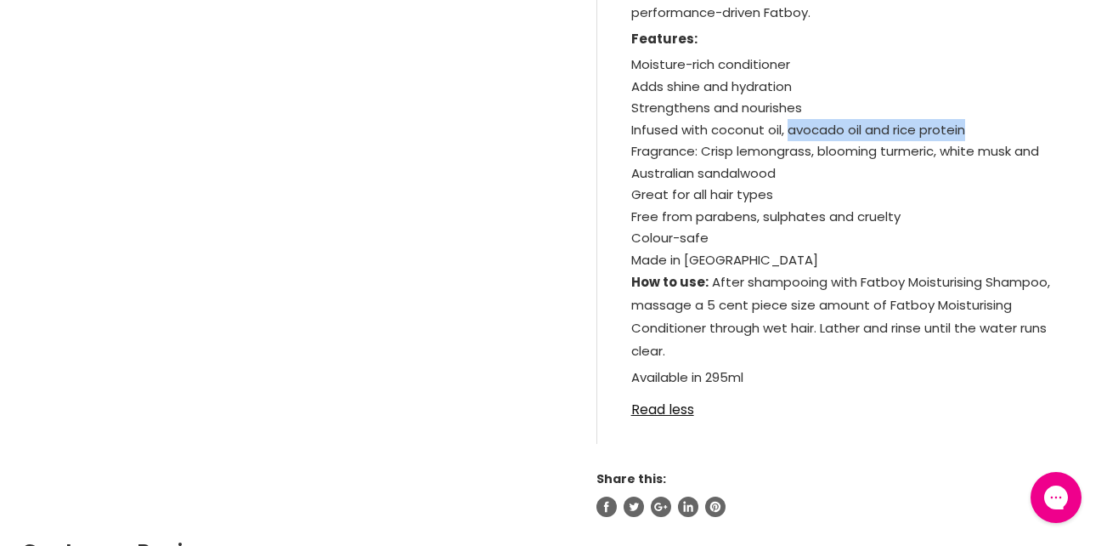
drag, startPoint x: 787, startPoint y: 178, endPoint x: 973, endPoint y: 178, distance: 186.1
click at [973, 141] on li "Infused with coconut oil, avocado oil and rice protein" at bounding box center [841, 130] width 421 height 22
copy li "avocado oil and rice protein"
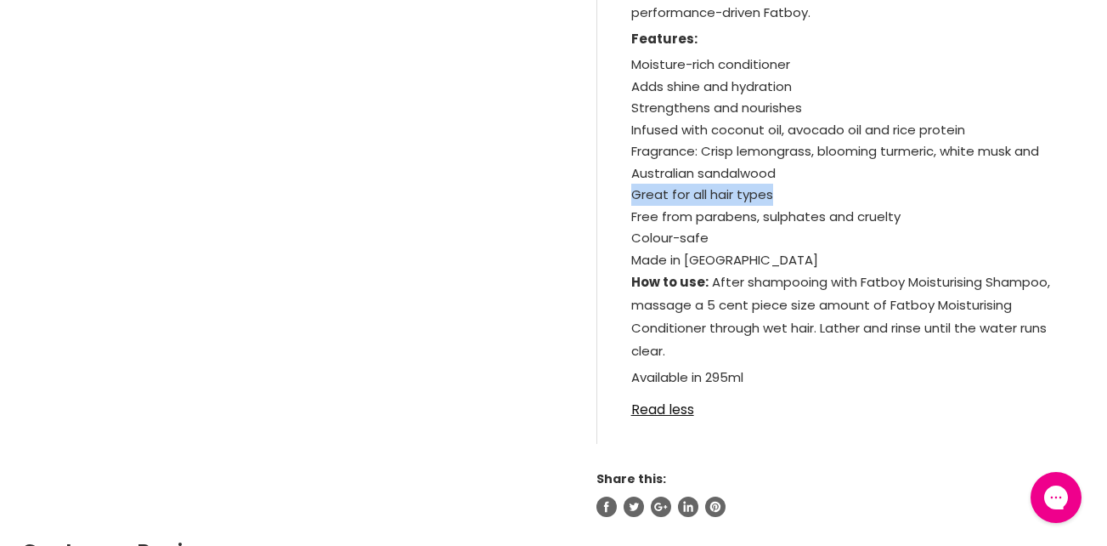
drag, startPoint x: 772, startPoint y: 245, endPoint x: 633, endPoint y: 242, distance: 138.6
click at [633, 206] on li "Great for all hair types" at bounding box center [841, 195] width 421 height 22
copy li "Great for all hair types"
click at [913, 392] on p "Available in 295ml" at bounding box center [841, 378] width 421 height 26
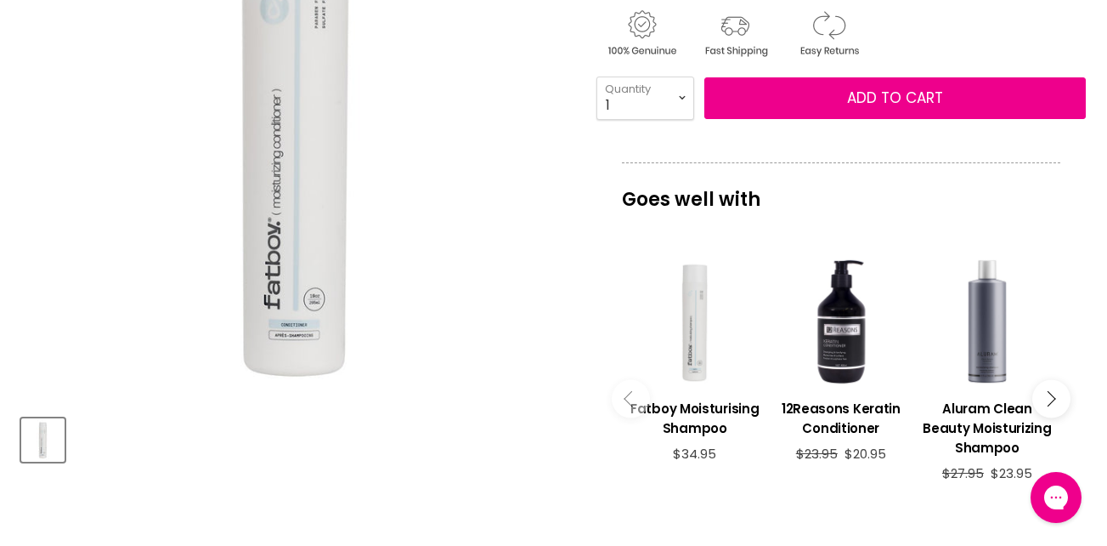
scroll to position [0, 0]
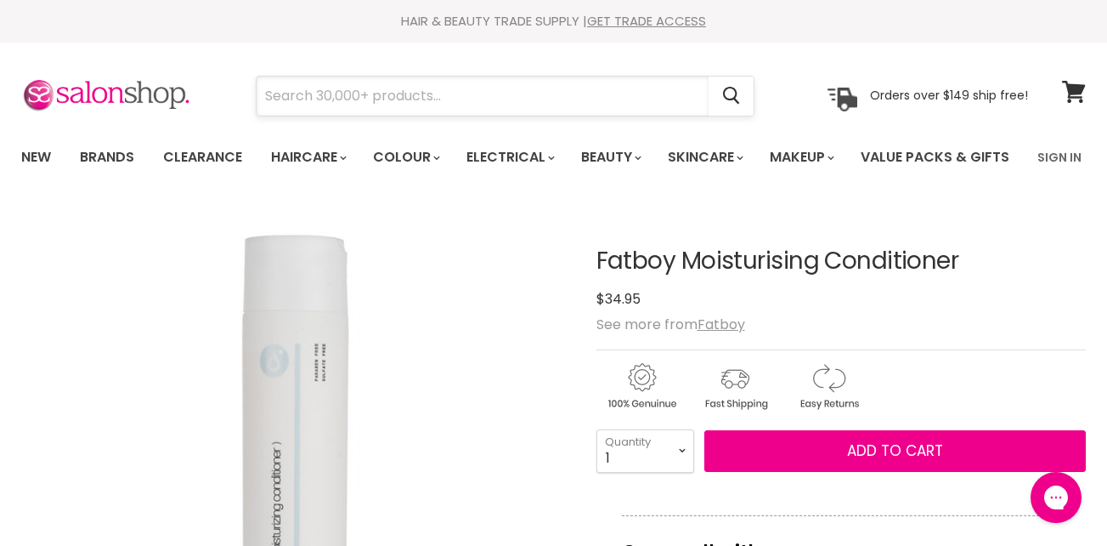
click at [388, 93] on input "Search" at bounding box center [483, 95] width 452 height 39
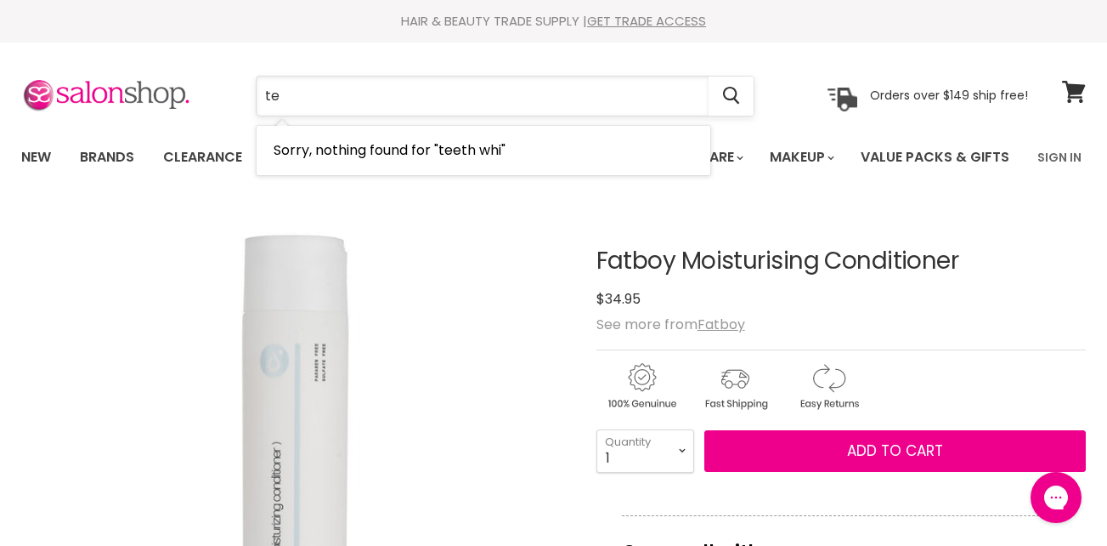
type input "t"
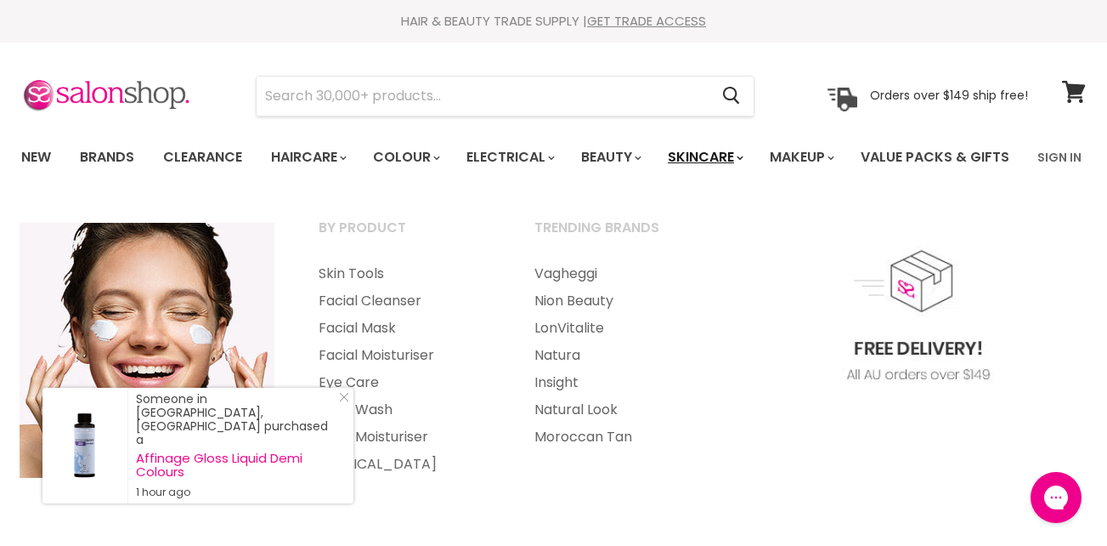
click at [735, 158] on link "Skincare" at bounding box center [704, 157] width 99 height 36
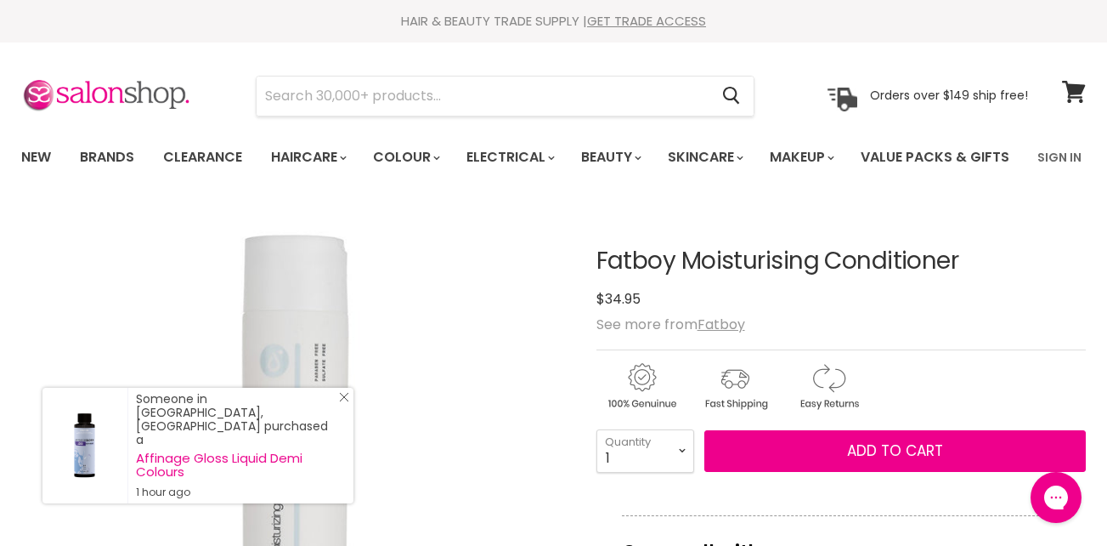
click at [342, 402] on icon "Close Icon" at bounding box center [344, 397] width 10 height 10
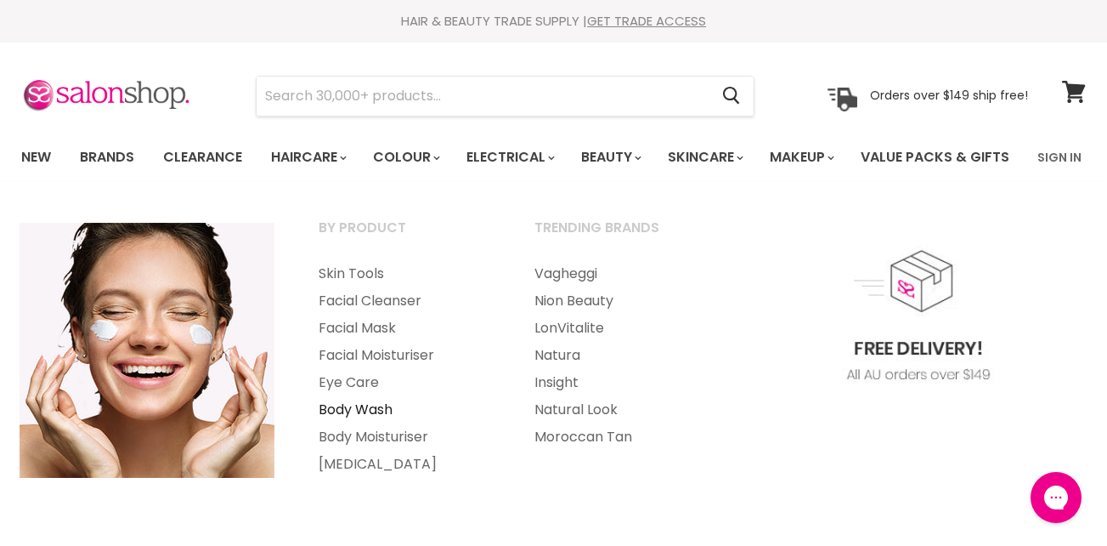
click at [365, 423] on link "Body Wash" at bounding box center [403, 409] width 212 height 27
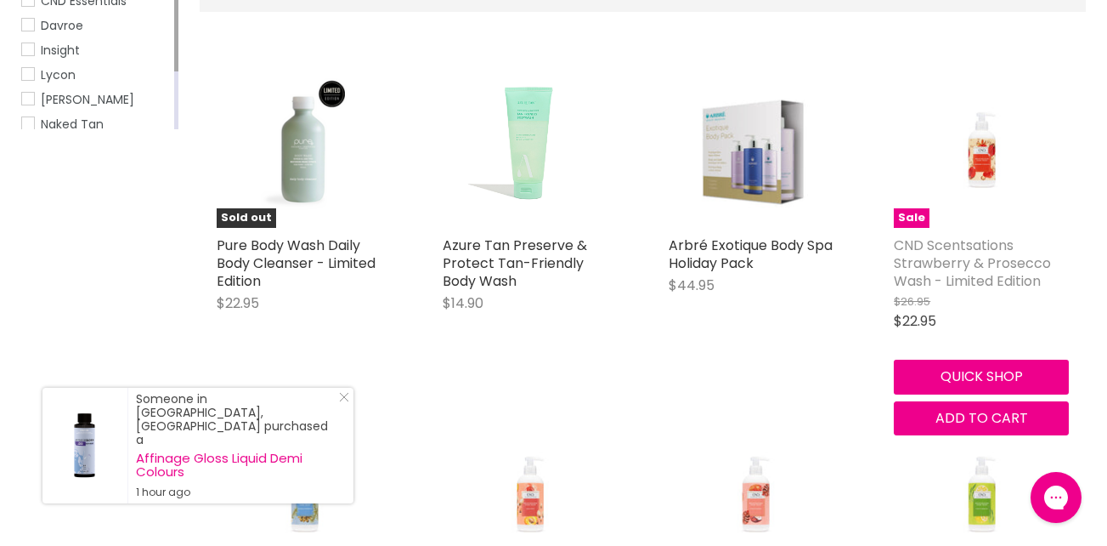
click at [952, 289] on link "CND Scentsations Strawberry & Prosecco Wash - Limited Edition" at bounding box center [972, 262] width 157 height 55
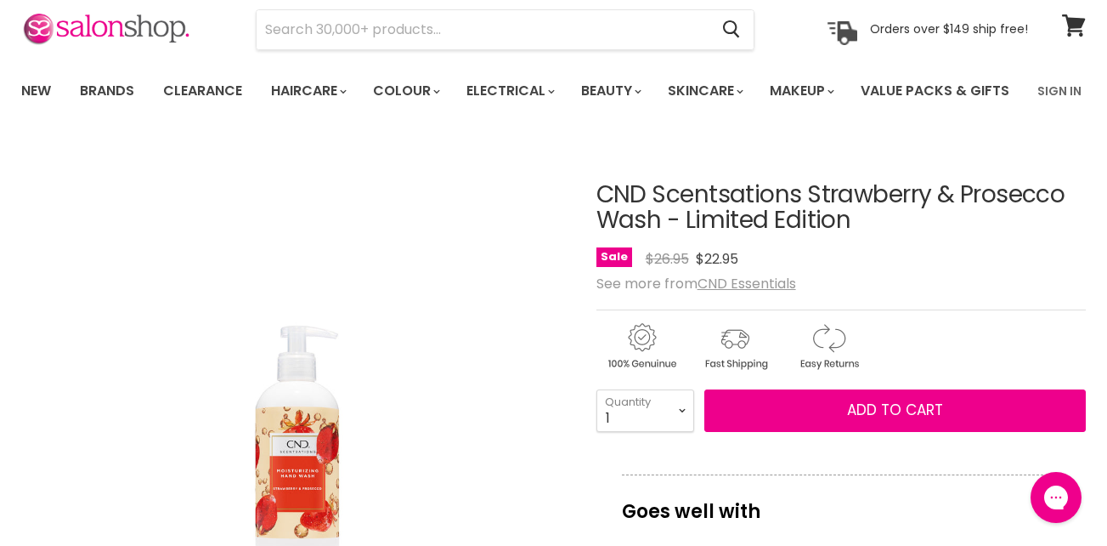
drag, startPoint x: 856, startPoint y: 271, endPoint x: 603, endPoint y: 250, distance: 253.3
click at [603, 235] on h1 "CND Scentsations Strawberry & Prosecco Wash - Limited Edition" at bounding box center [842, 208] width 490 height 53
copy h1 "CND Scentsations Strawberry & Prosecco Wash - Limited Edition"
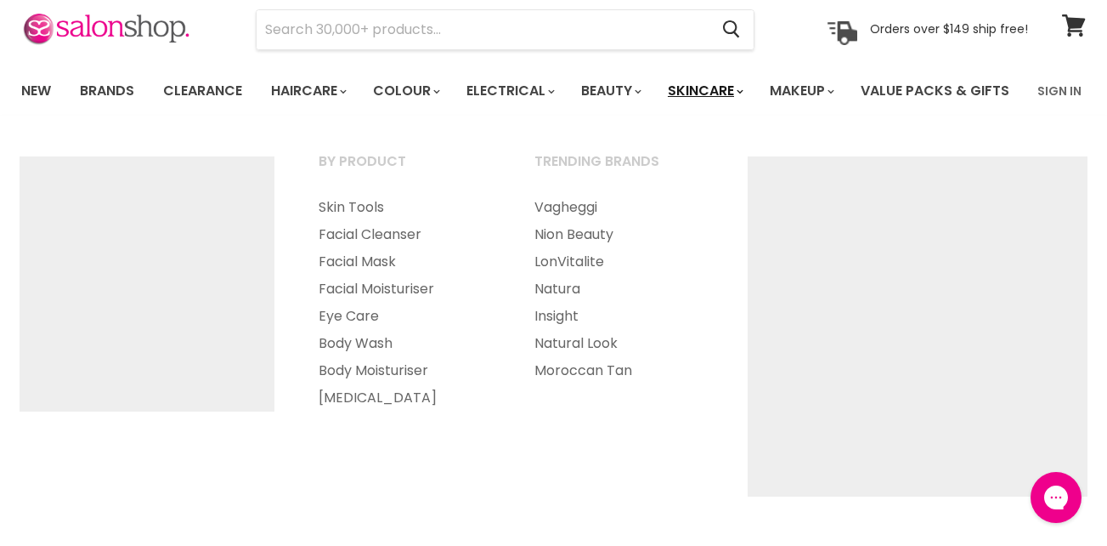
click at [741, 91] on link "Skincare" at bounding box center [704, 91] width 99 height 36
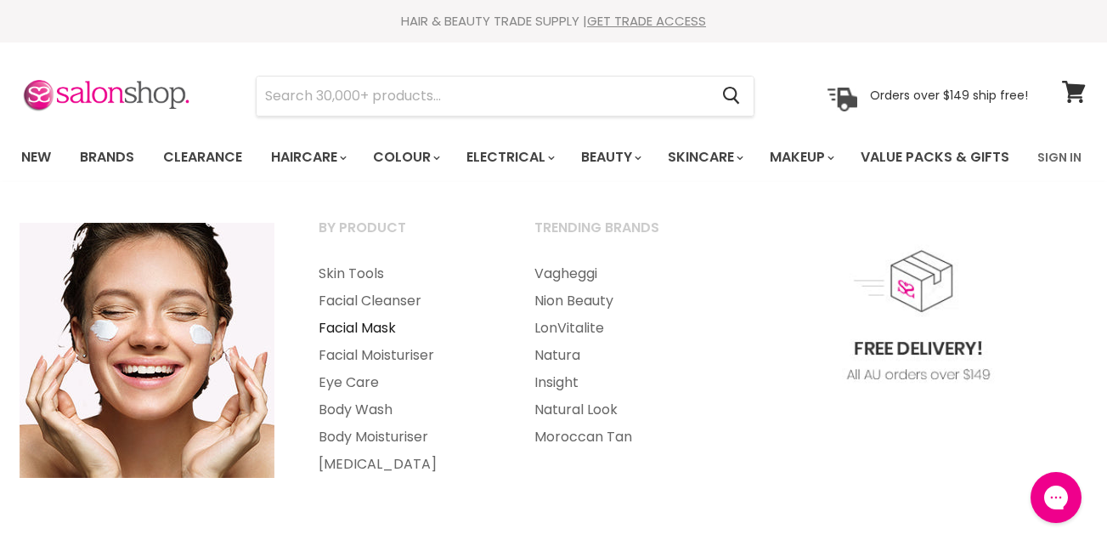
click at [380, 342] on link "Facial Mask" at bounding box center [403, 327] width 212 height 27
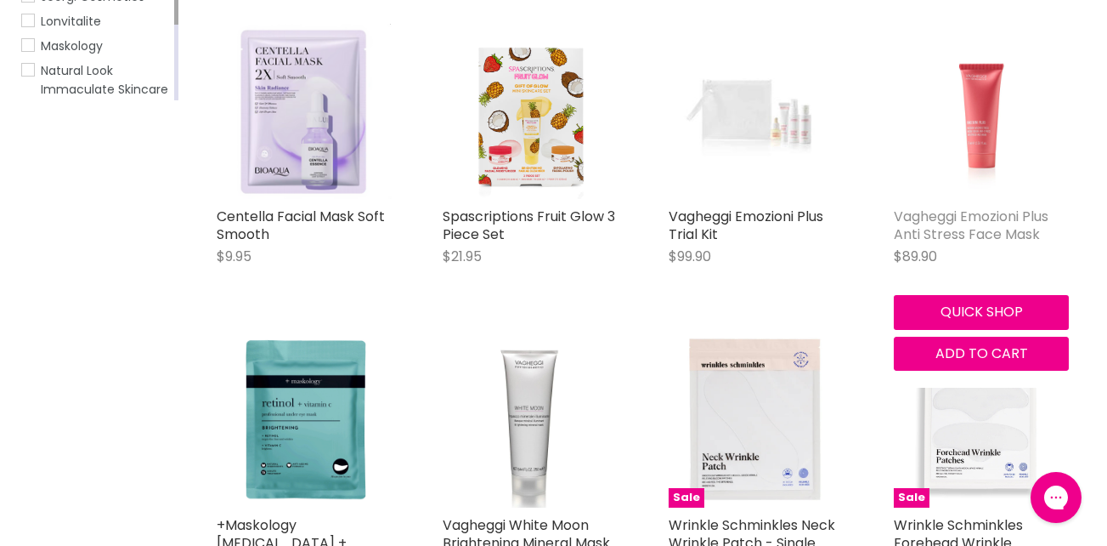
click at [943, 244] on link "Vagheggi Emozioni Plus Anti Stress Face Mask" at bounding box center [971, 225] width 155 height 37
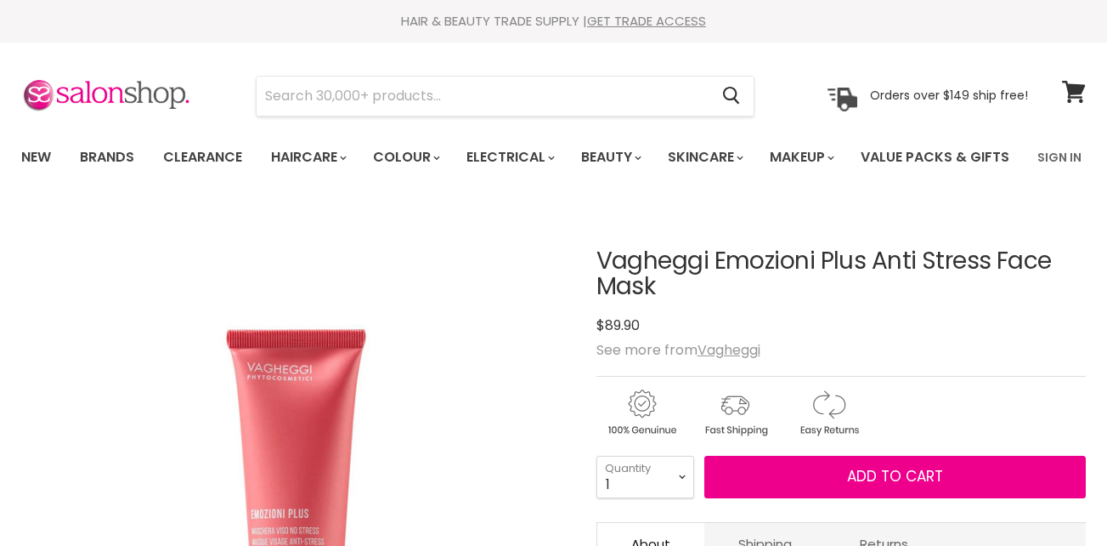
click at [674, 301] on h1 "Vagheggi Emozioni Plus Anti Stress Face Mask" at bounding box center [842, 274] width 490 height 53
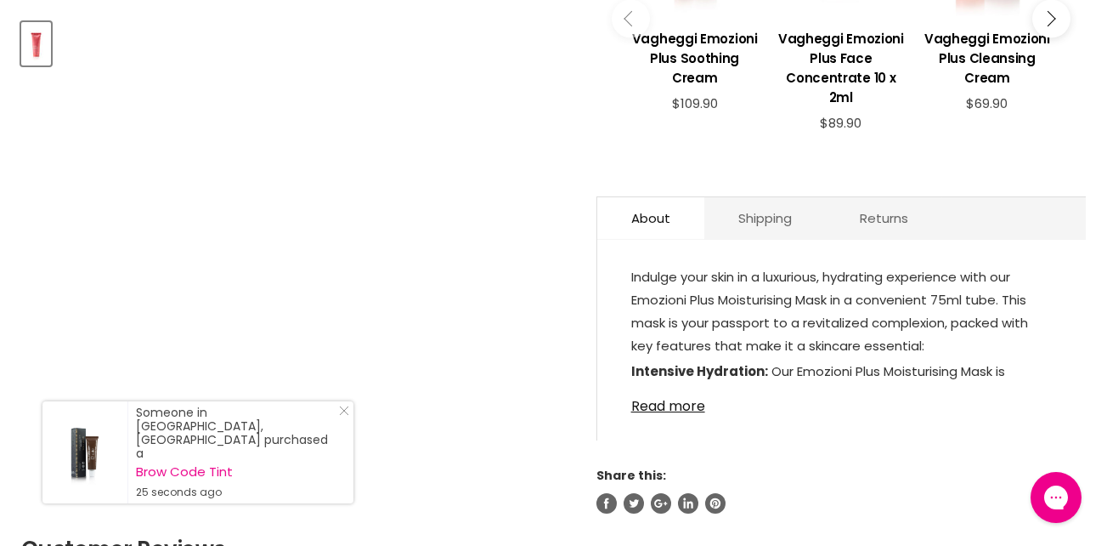
scroll to position [759, 0]
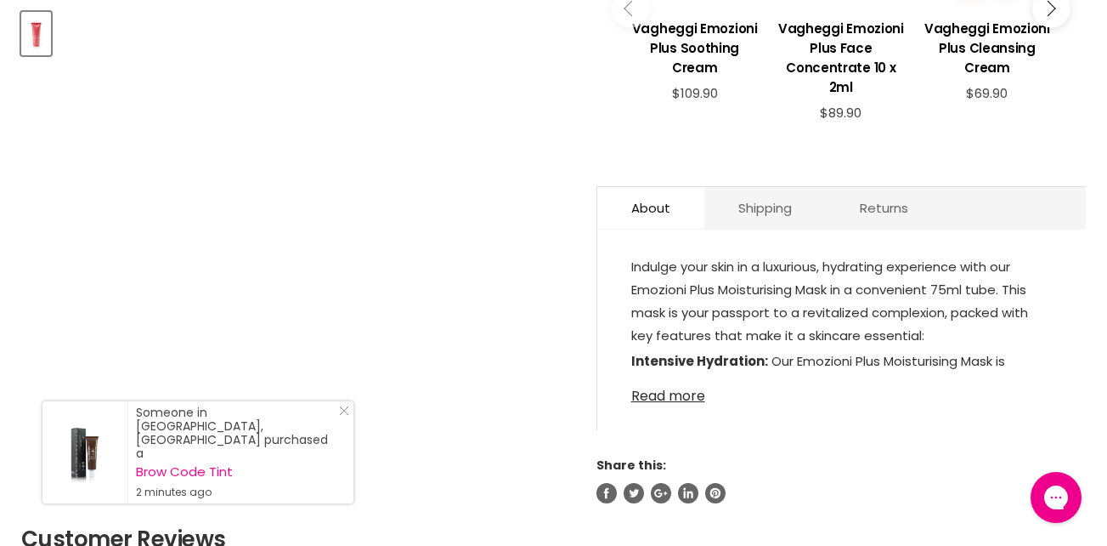
click at [676, 404] on link "Read more" at bounding box center [841, 390] width 421 height 25
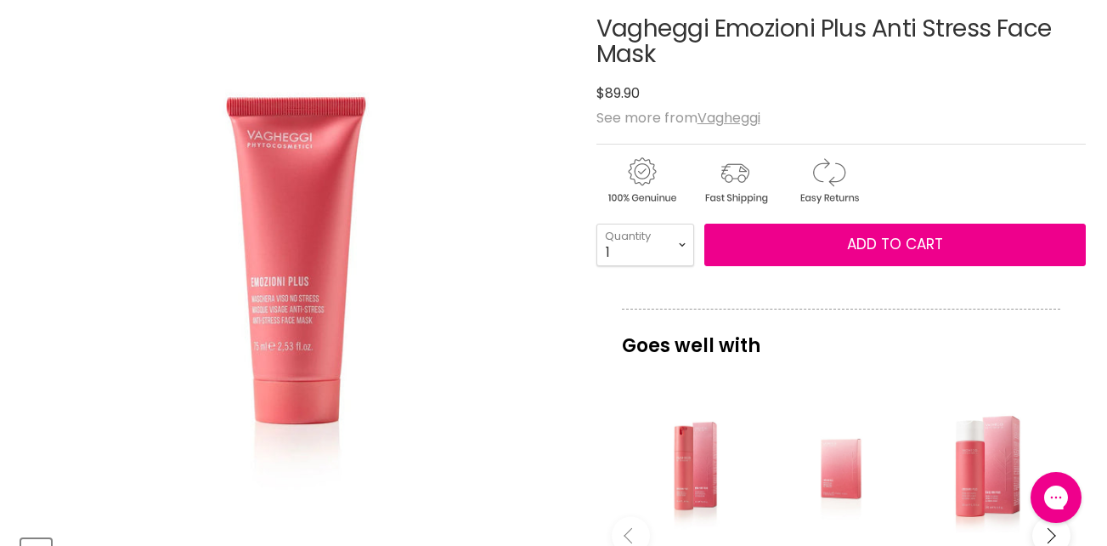
scroll to position [226, 0]
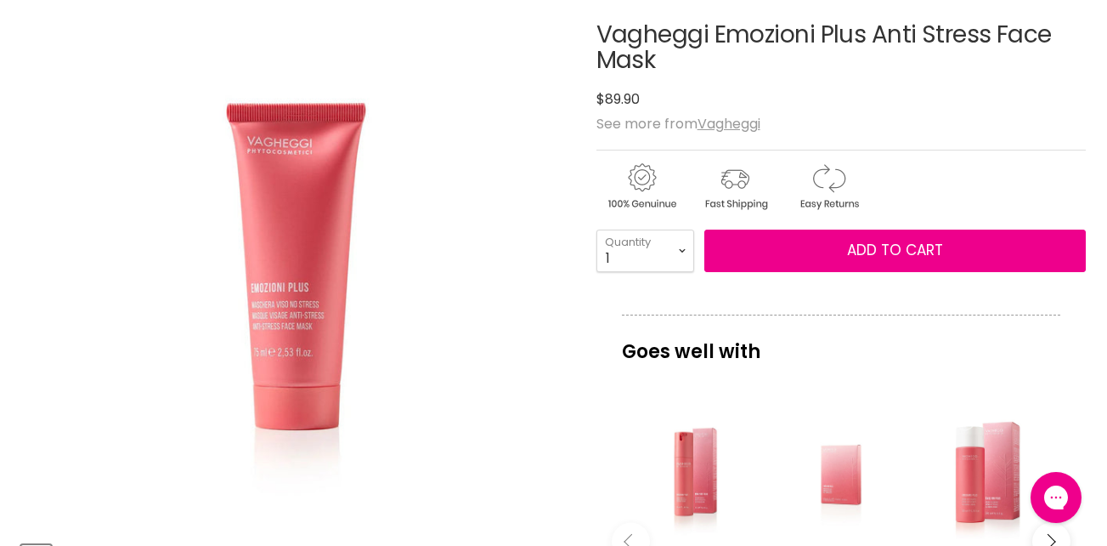
click at [635, 109] on span "$89.90" at bounding box center [618, 99] width 43 height 20
drag, startPoint x: 645, startPoint y: 148, endPoint x: 599, endPoint y: 146, distance: 45.9
click at [599, 110] on div "$89.90" at bounding box center [842, 99] width 490 height 23
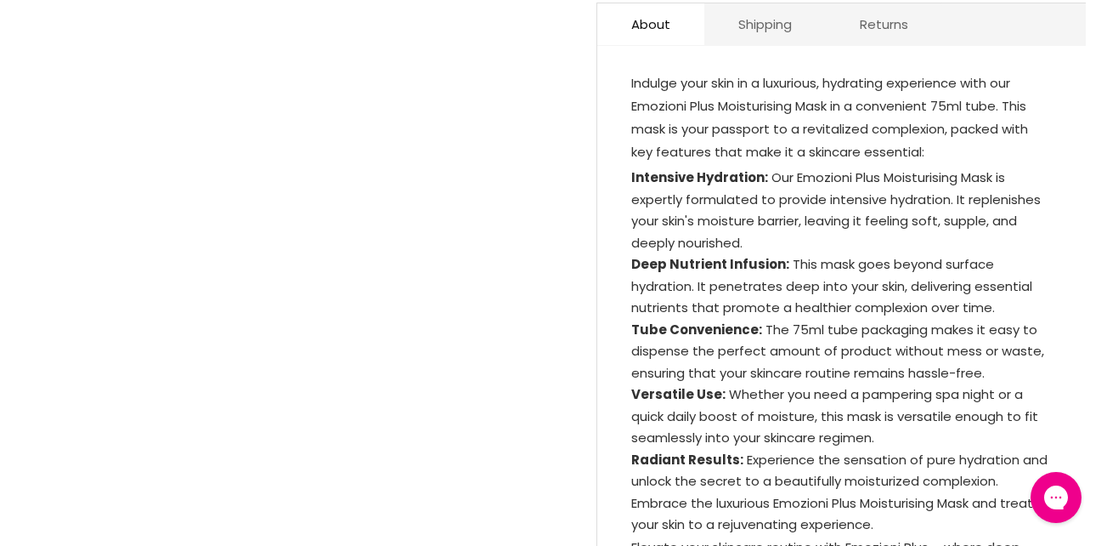
scroll to position [982, 0]
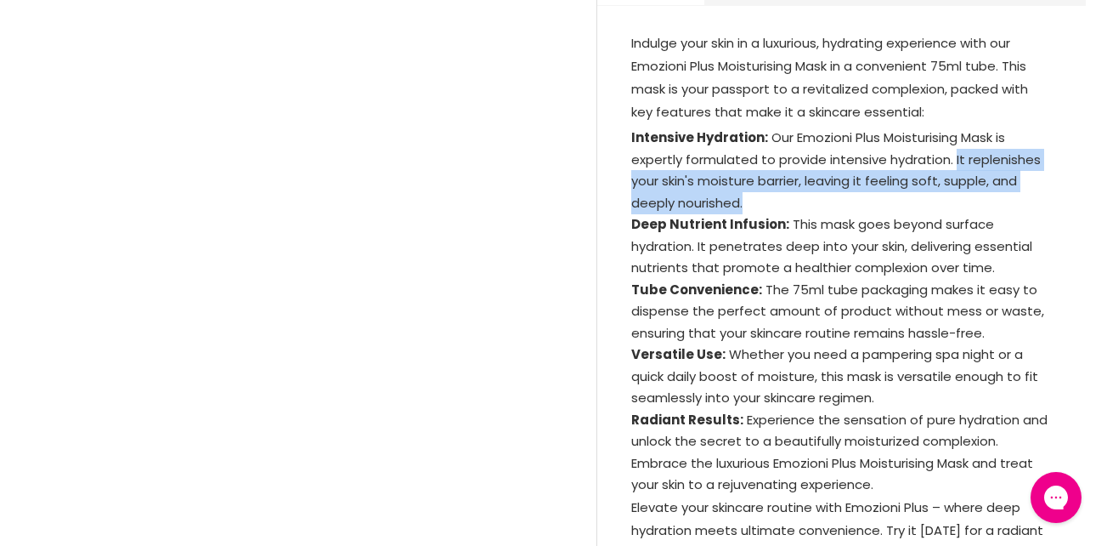
drag, startPoint x: 954, startPoint y: 208, endPoint x: 913, endPoint y: 253, distance: 60.8
click at [913, 213] on li "Intensive Hydration: Our Emozioni Plus Moisturising Mask is expertly formulated…" at bounding box center [841, 170] width 421 height 87
copy li "It replenishes your skin's moisture barrier, leaving it feeling soft, supple, a…"
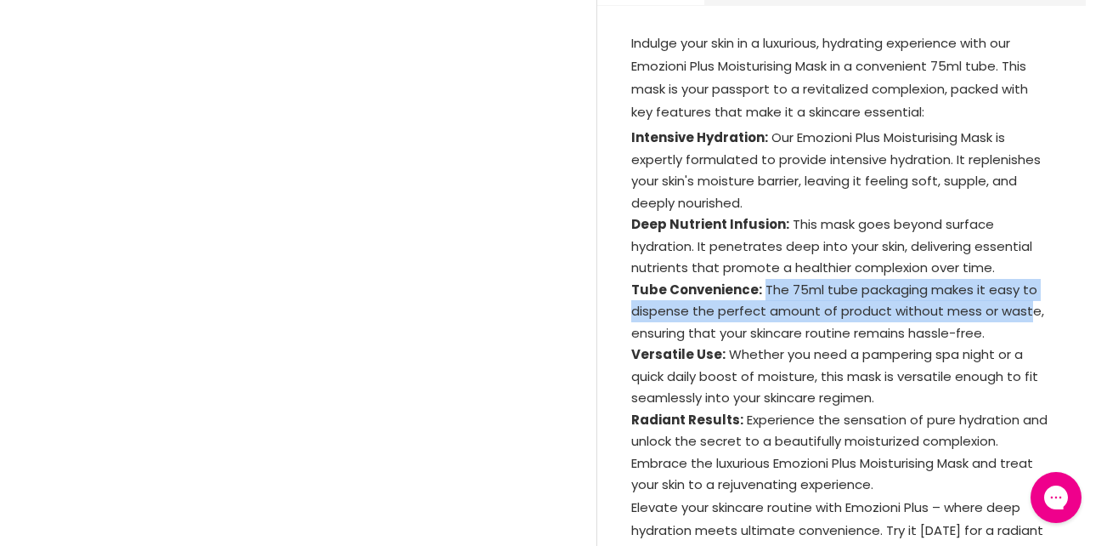
drag, startPoint x: 761, startPoint y: 337, endPoint x: 1028, endPoint y: 361, distance: 268.9
click at [1028, 344] on li "Tube Convenience: The 75ml tube packaging makes it easy to dispense the perfect…" at bounding box center [841, 311] width 421 height 65
copy li "The 75ml tube packaging makes it easy to dispense the perfect amount of product…"
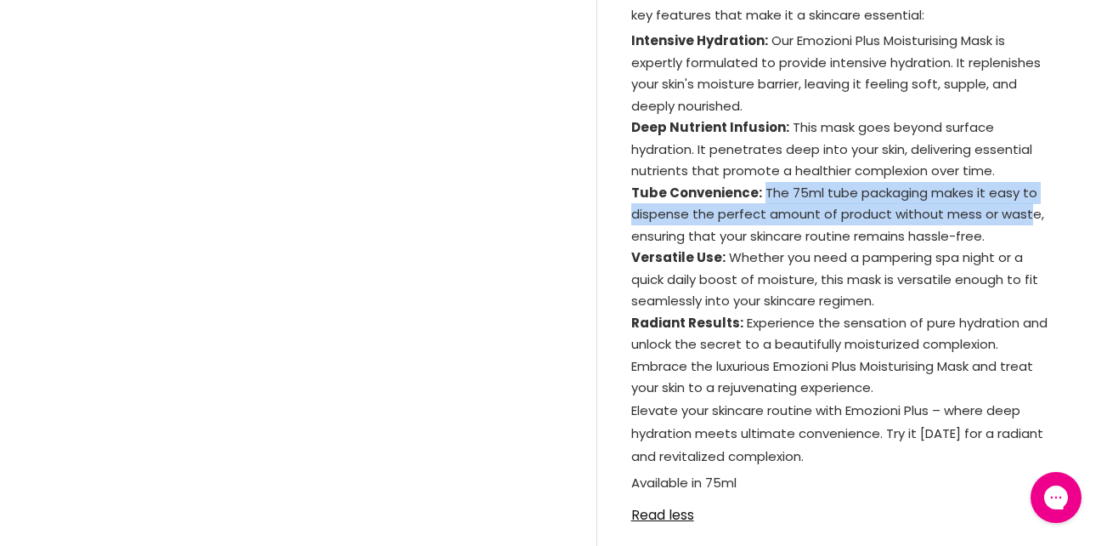
scroll to position [1074, 0]
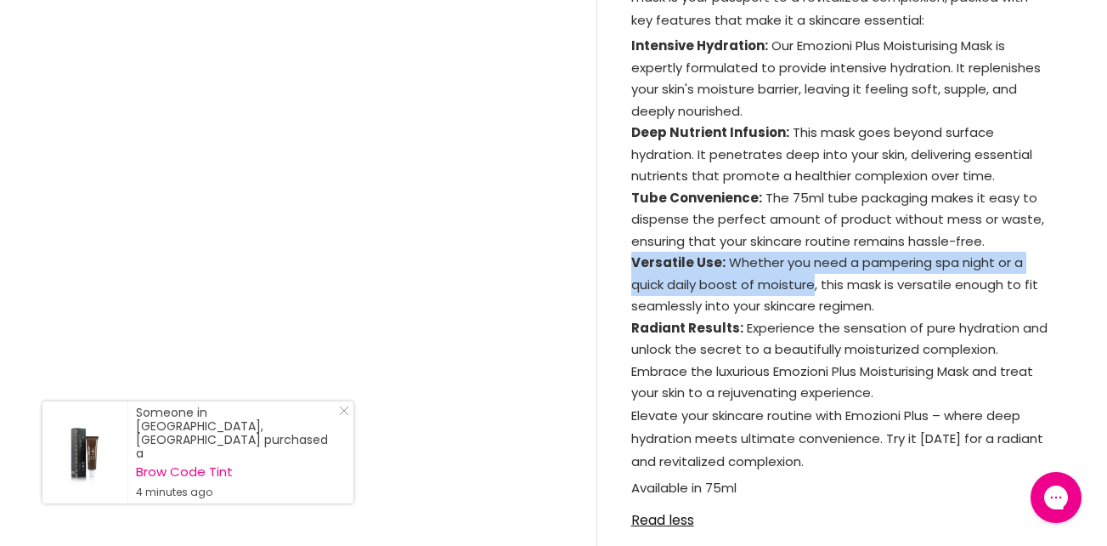
drag, startPoint x: 629, startPoint y: 309, endPoint x: 815, endPoint y: 332, distance: 187.6
click at [815, 332] on div "Indulge your skin in a luxurious, hydrating experience with our Emozioni Plus M…" at bounding box center [841, 242] width 489 height 622
copy li "Versatile Use: Whether you need a pampering spa night or a quick daily boost of…"
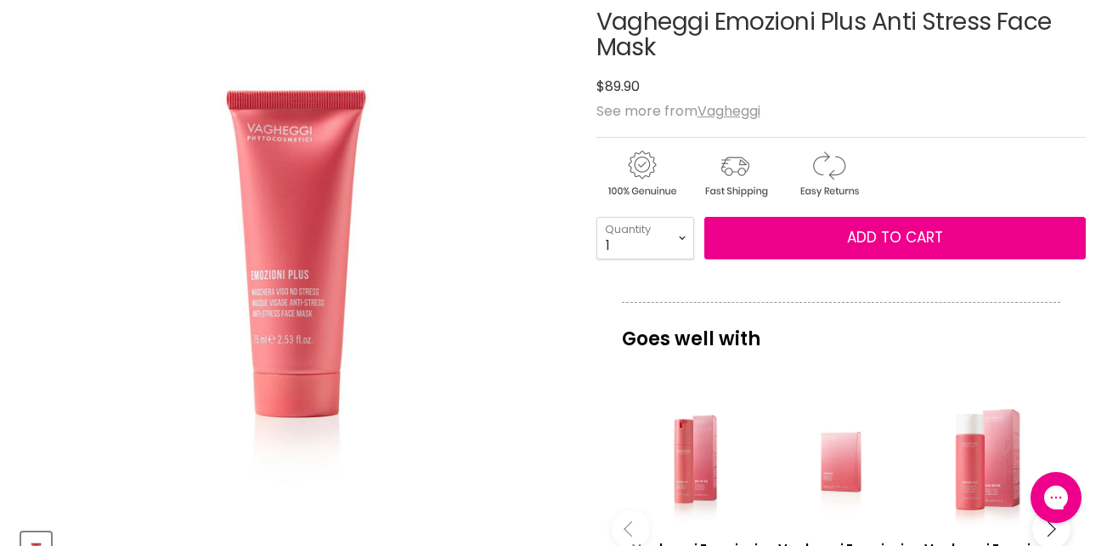
scroll to position [234, 0]
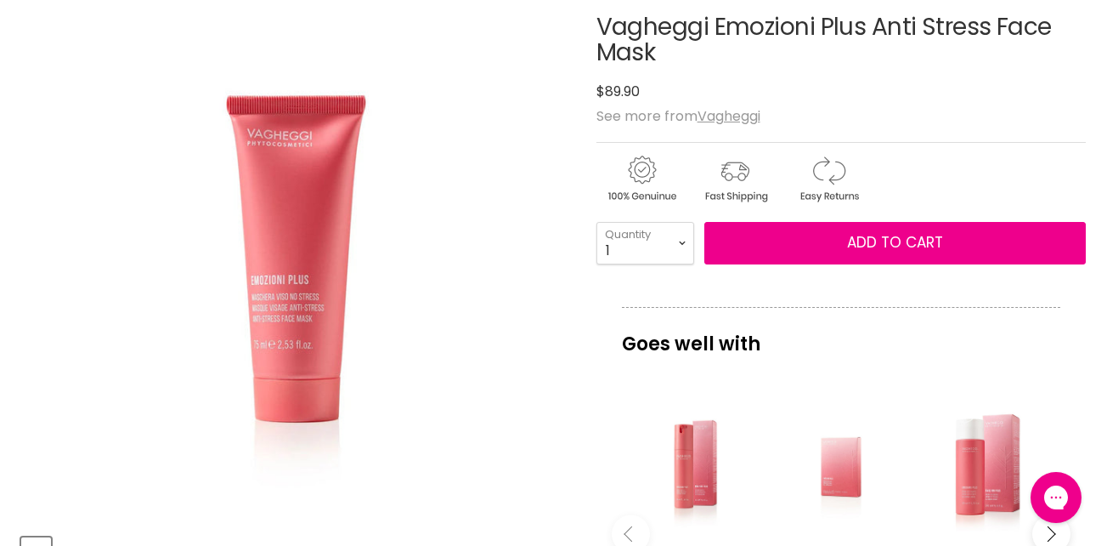
drag, startPoint x: 664, startPoint y: 102, endPoint x: 602, endPoint y: 74, distance: 68.1
click at [602, 67] on h1 "Vagheggi Emozioni Plus Anti Stress Face Mask" at bounding box center [842, 40] width 490 height 53
copy h1 "Vagheggi Emozioni Plus Anti Stress Face Mask"
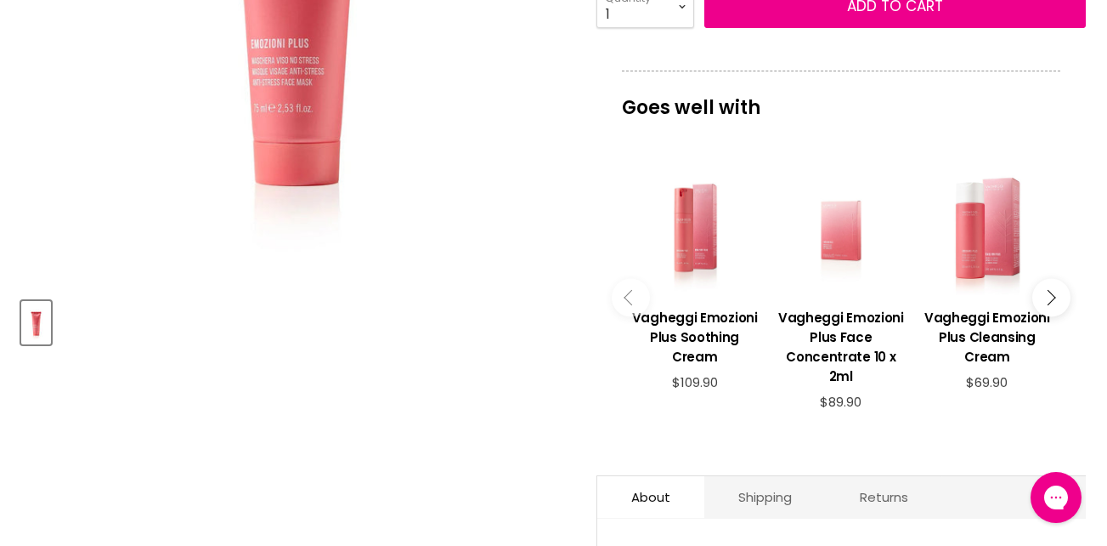
scroll to position [476, 0]
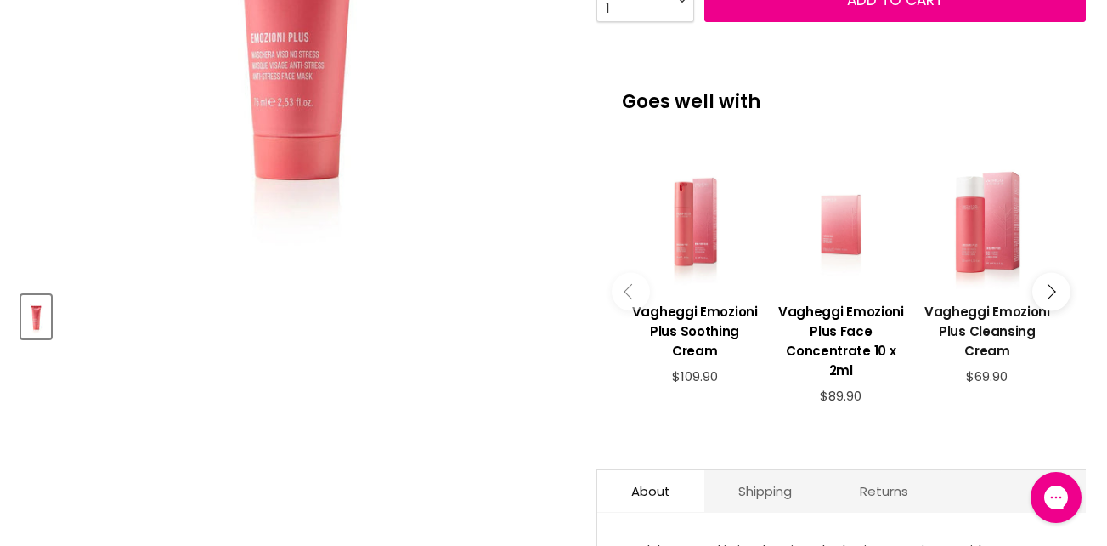
click at [1000, 360] on h3 "Vagheggi Emozioni Plus Cleansing Cream" at bounding box center [987, 331] width 129 height 59
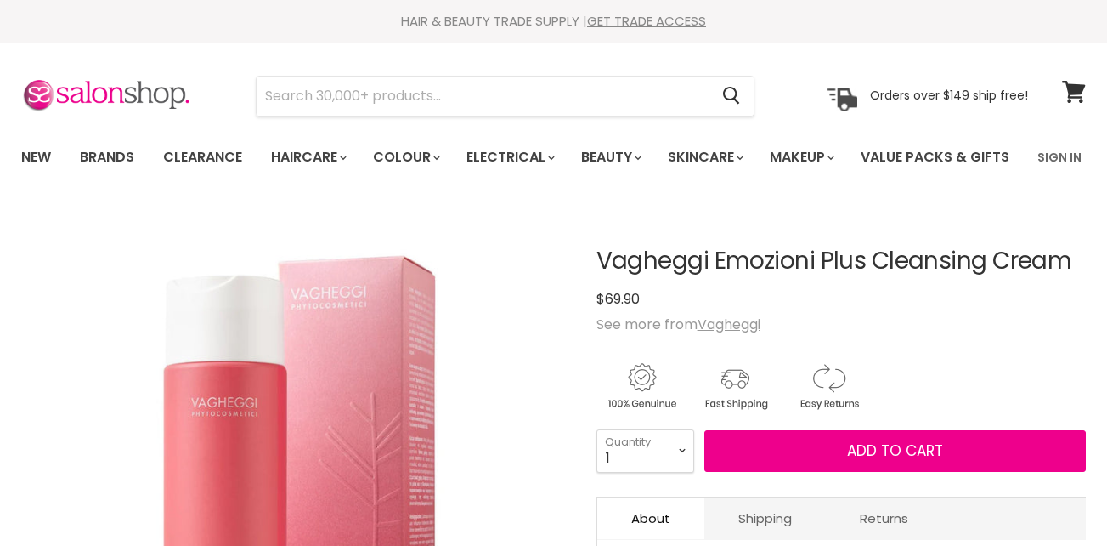
click at [597, 275] on h1 "Vagheggi Emozioni Plus Cleansing Cream" at bounding box center [842, 261] width 490 height 26
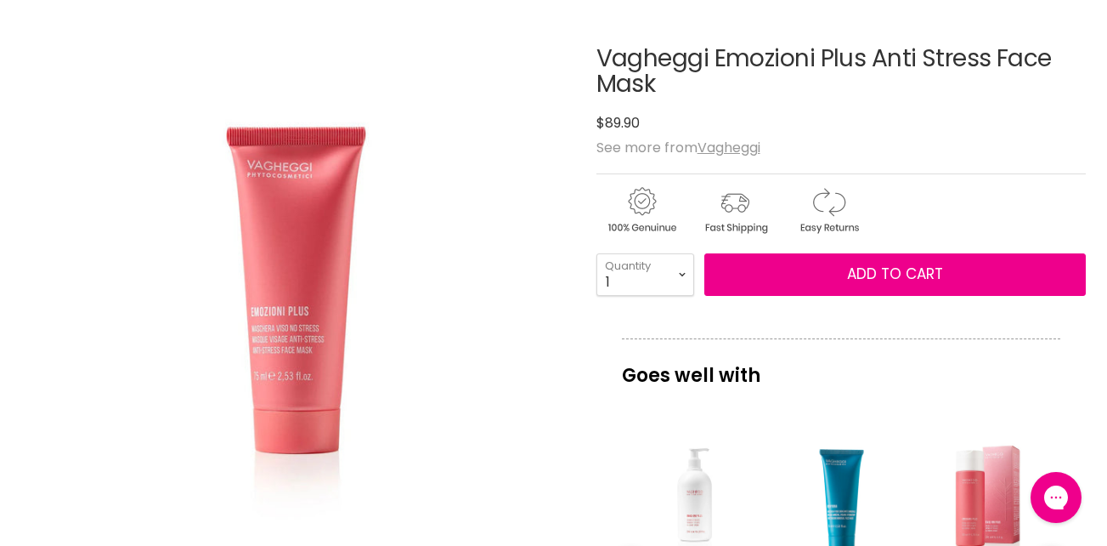
scroll to position [476, 0]
